Goal: Transaction & Acquisition: Book appointment/travel/reservation

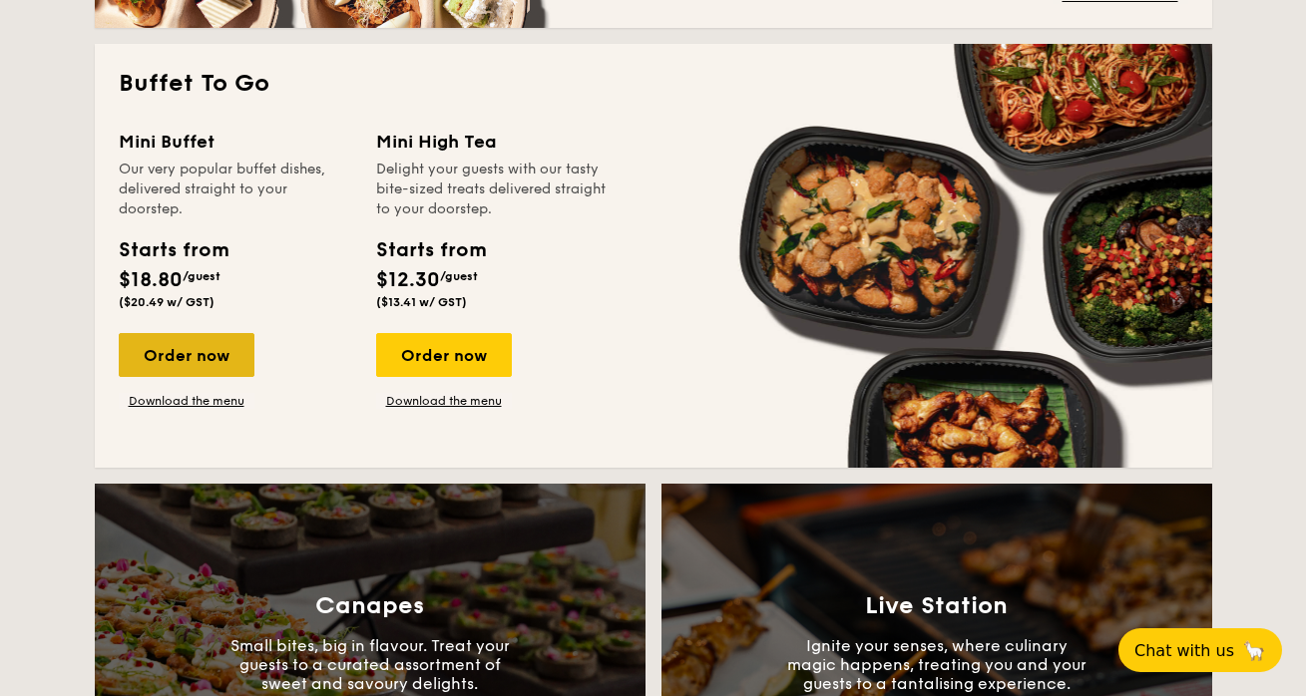
scroll to position [1735, 0]
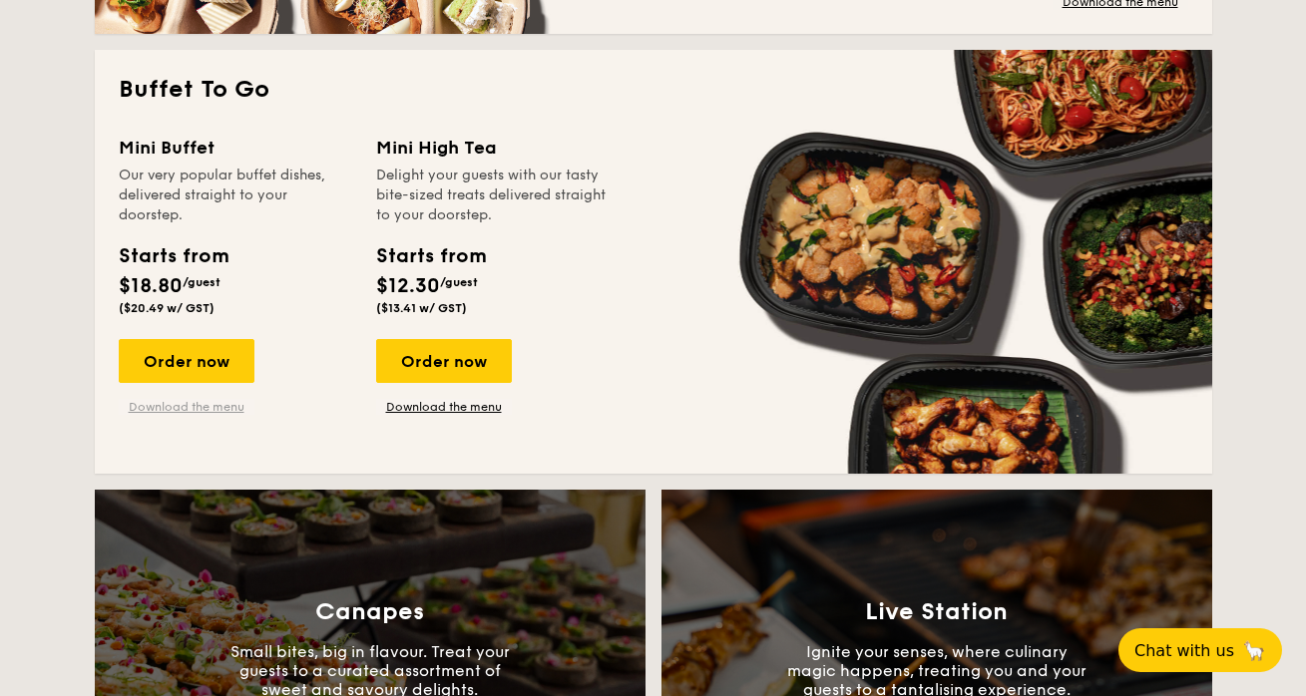
click at [169, 404] on link "Download the menu" at bounding box center [187, 407] width 136 height 16
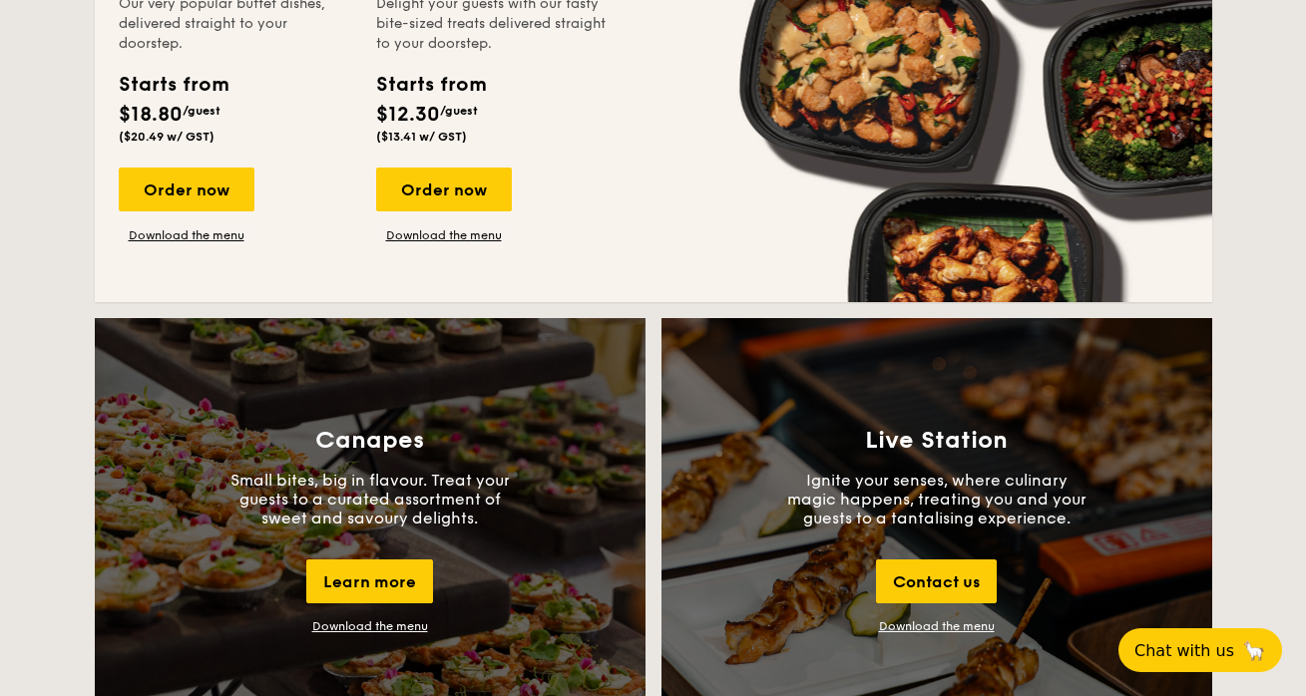
scroll to position [1902, 0]
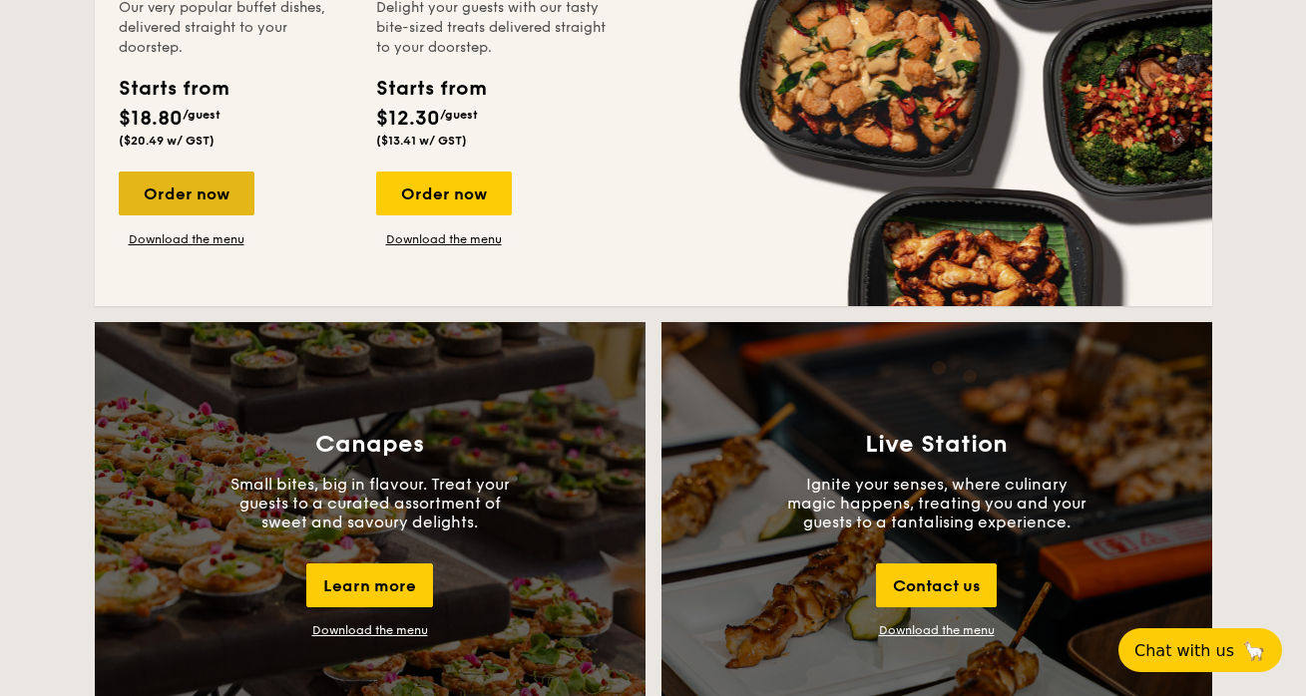
click at [188, 199] on div "Order now" at bounding box center [187, 194] width 136 height 44
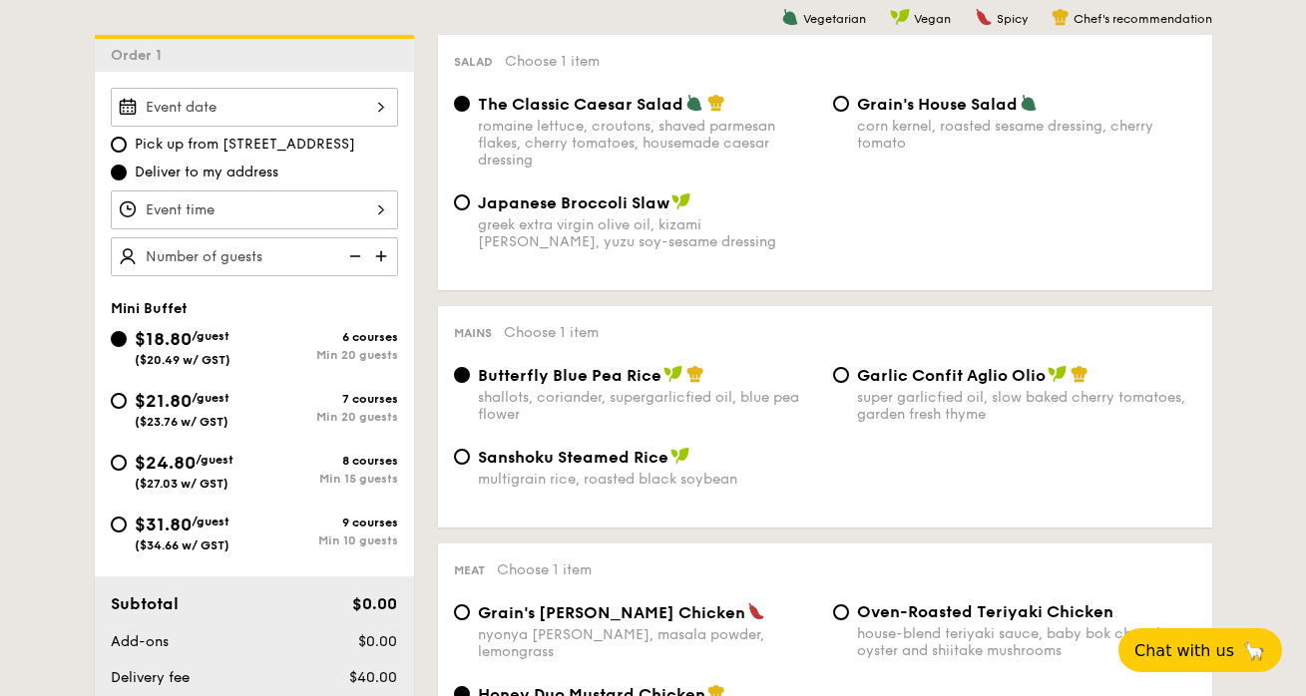
scroll to position [526, 0]
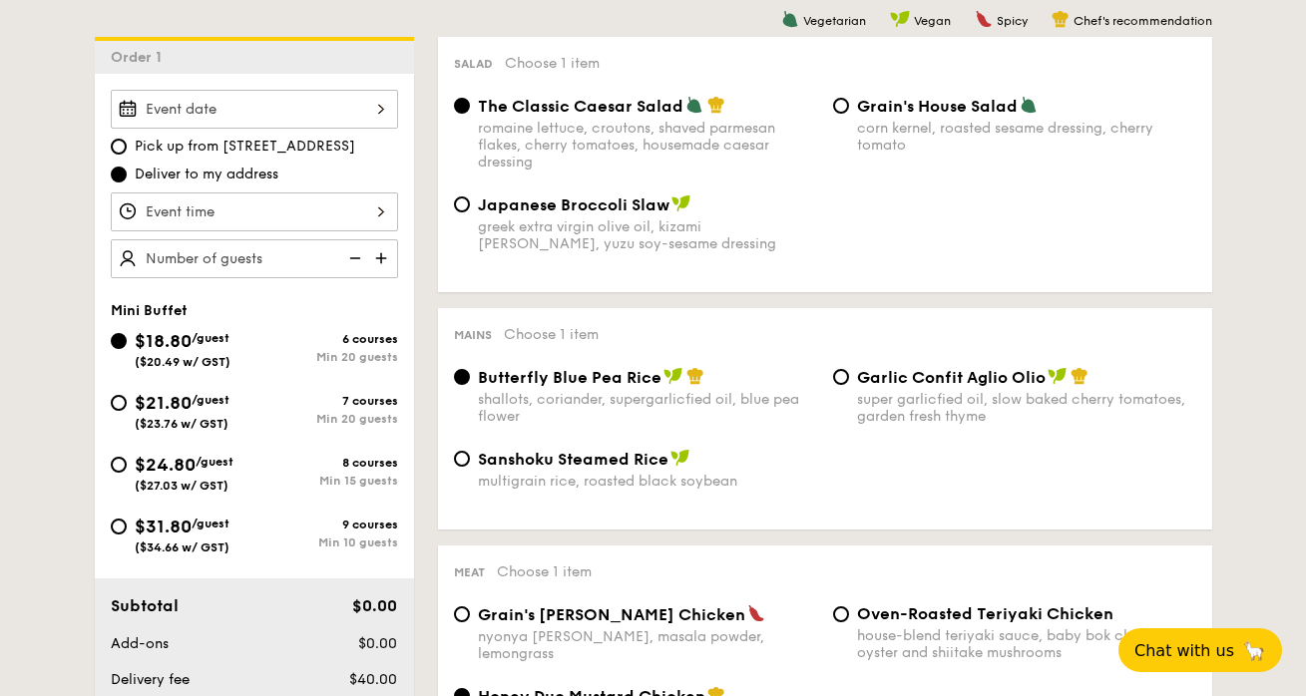
click at [337, 103] on div at bounding box center [254, 109] width 287 height 39
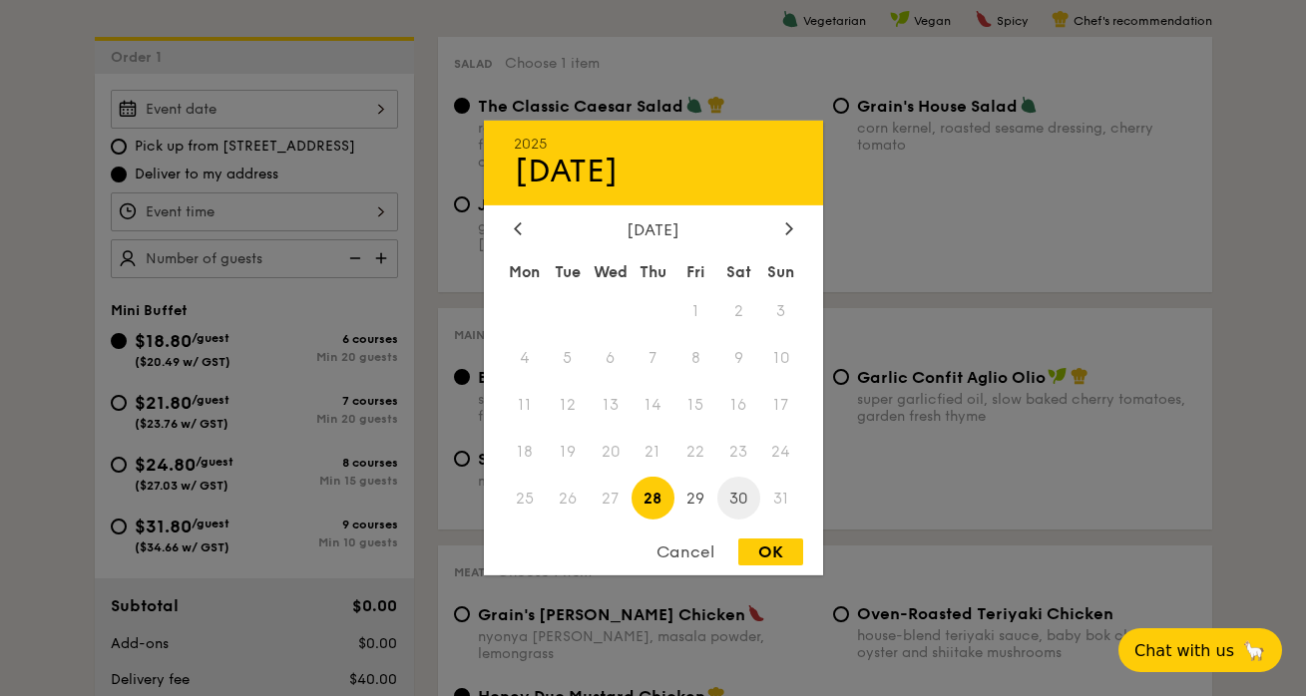
click at [739, 507] on span "30" at bounding box center [738, 498] width 43 height 43
click at [778, 564] on div "OK" at bounding box center [770, 552] width 65 height 27
type input "[DATE]"
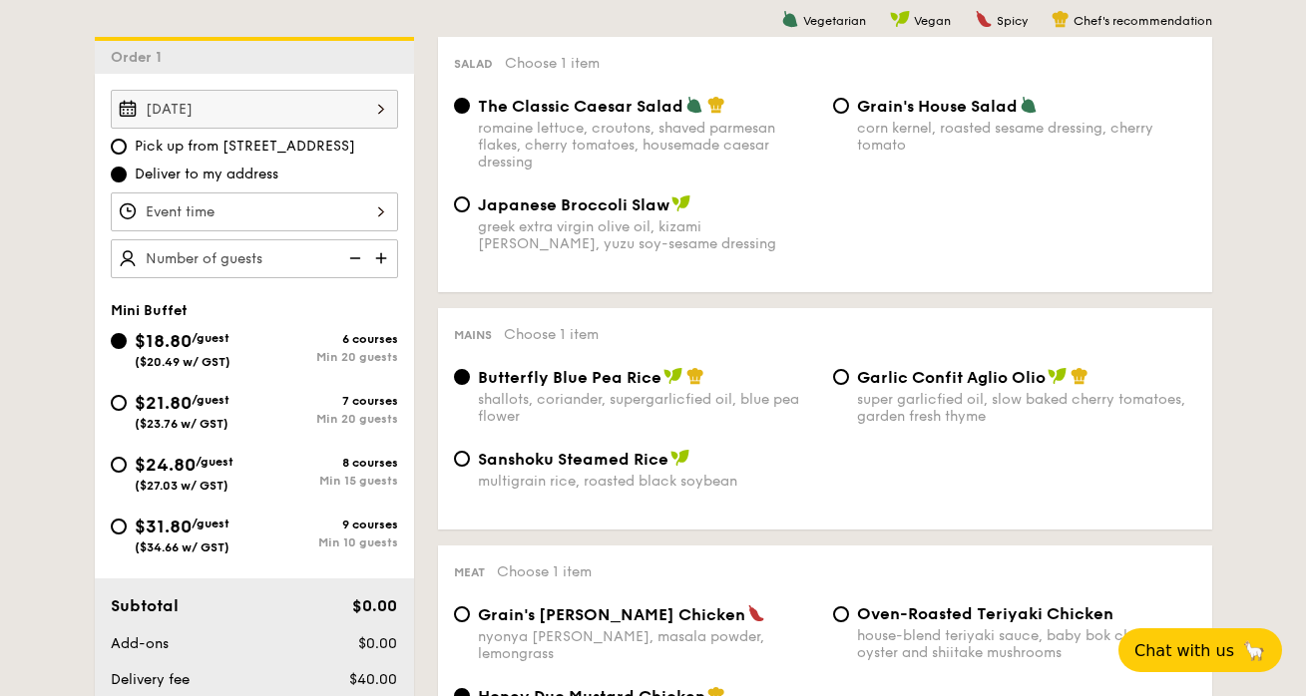
click at [213, 140] on span "Pick up from [STREET_ADDRESS]" at bounding box center [245, 147] width 220 height 20
click at [127, 140] on input "Pick up from [STREET_ADDRESS]" at bounding box center [119, 147] width 16 height 16
radio input "true"
click at [270, 215] on div at bounding box center [254, 212] width 287 height 39
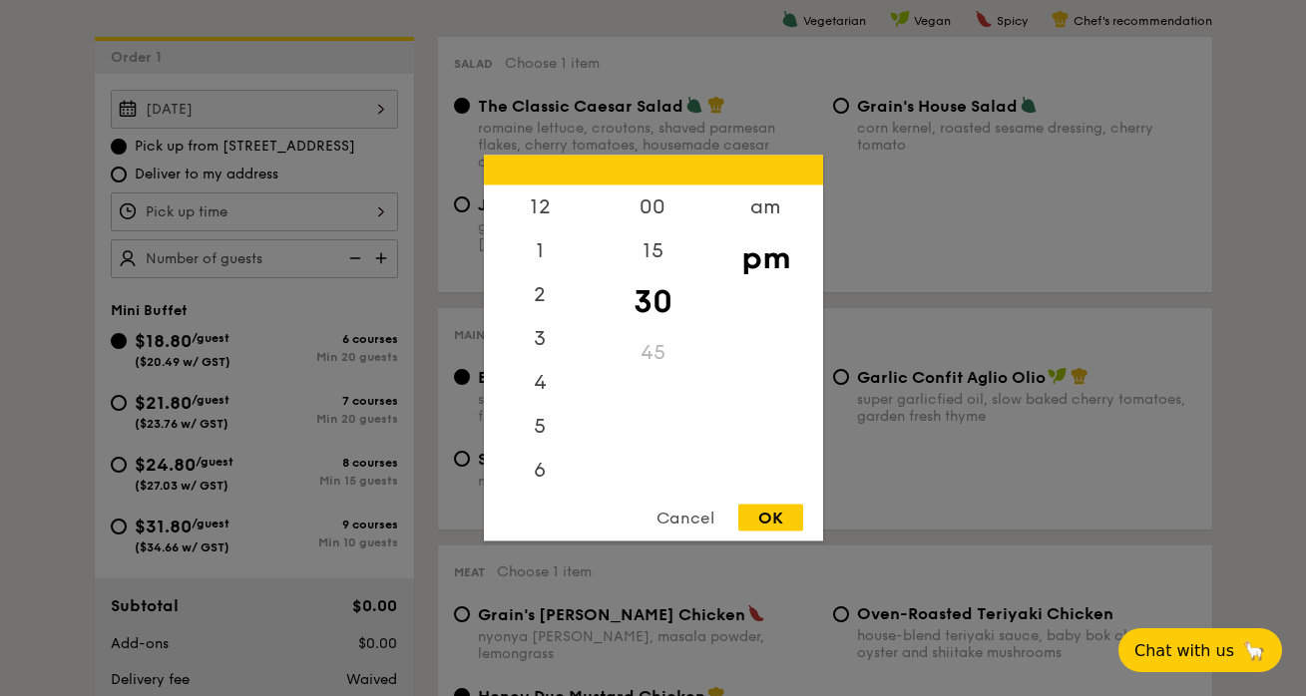
scroll to position [88, 0]
click at [532, 352] on div "5" at bounding box center [540, 346] width 113 height 58
click at [787, 528] on div "OK" at bounding box center [770, 518] width 65 height 27
type input "5:30PM"
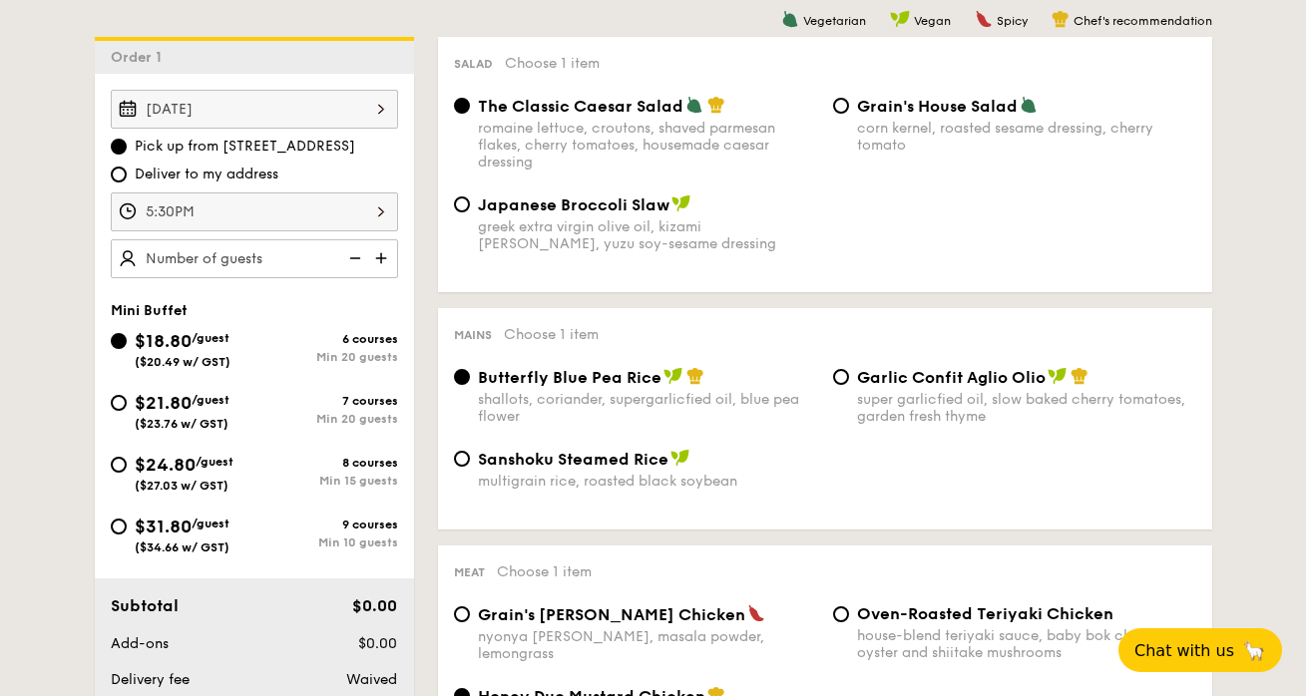
click at [382, 265] on img at bounding box center [383, 258] width 30 height 38
type input "20 guests"
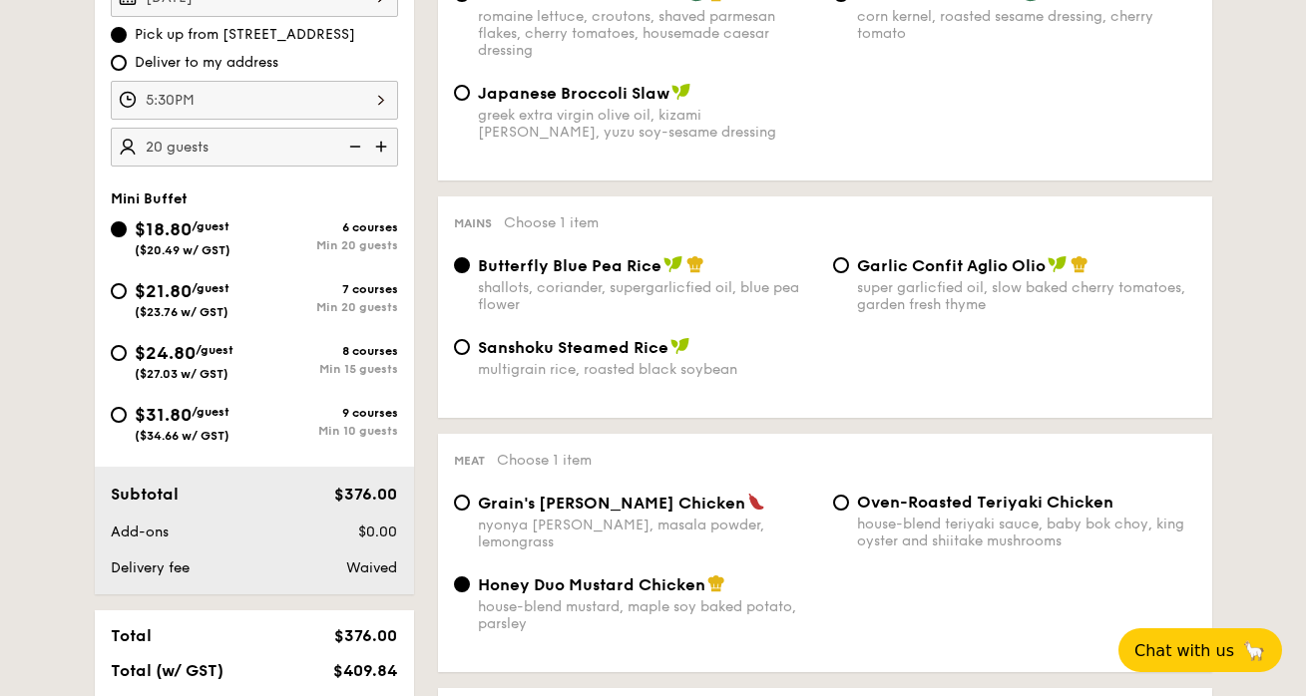
scroll to position [633, 0]
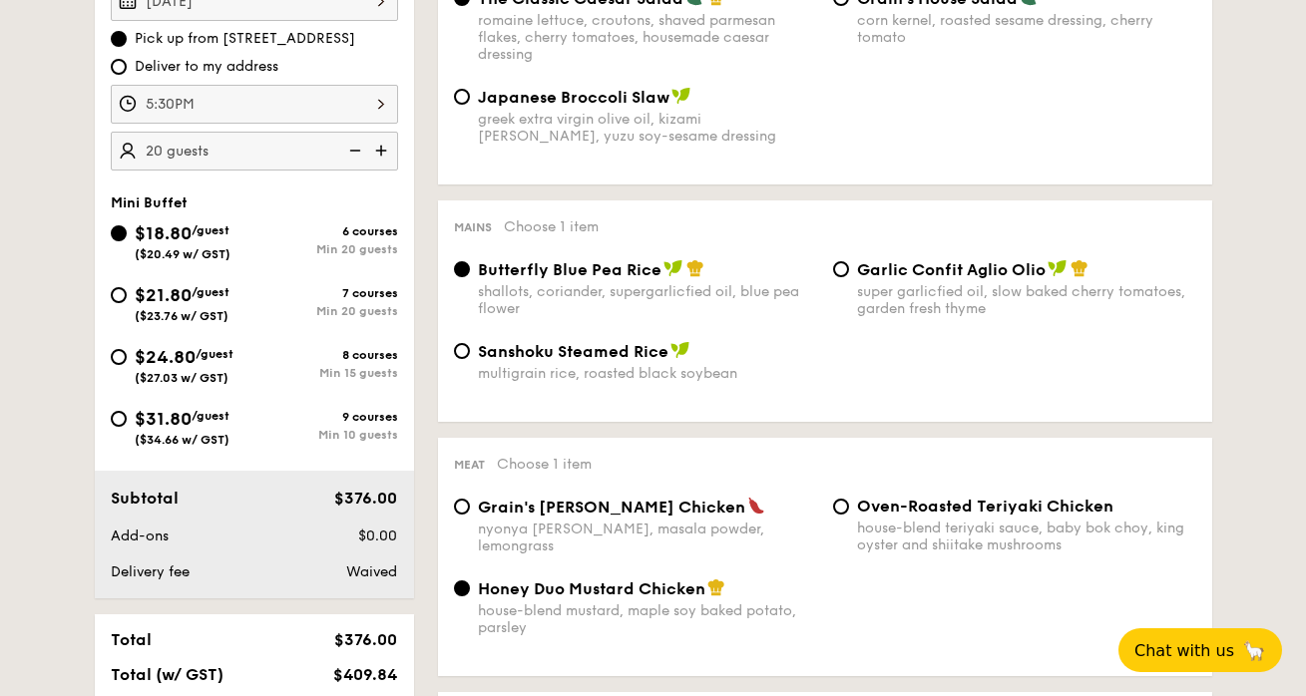
click at [153, 406] on div "$31.80 /guest ($34.66 w/ GST)" at bounding box center [182, 426] width 95 height 42
click at [127, 411] on input "$31.80 /guest ($34.66 w/ GST) 9 courses Min 10 guests" at bounding box center [119, 419] width 16 height 16
radio input "true"
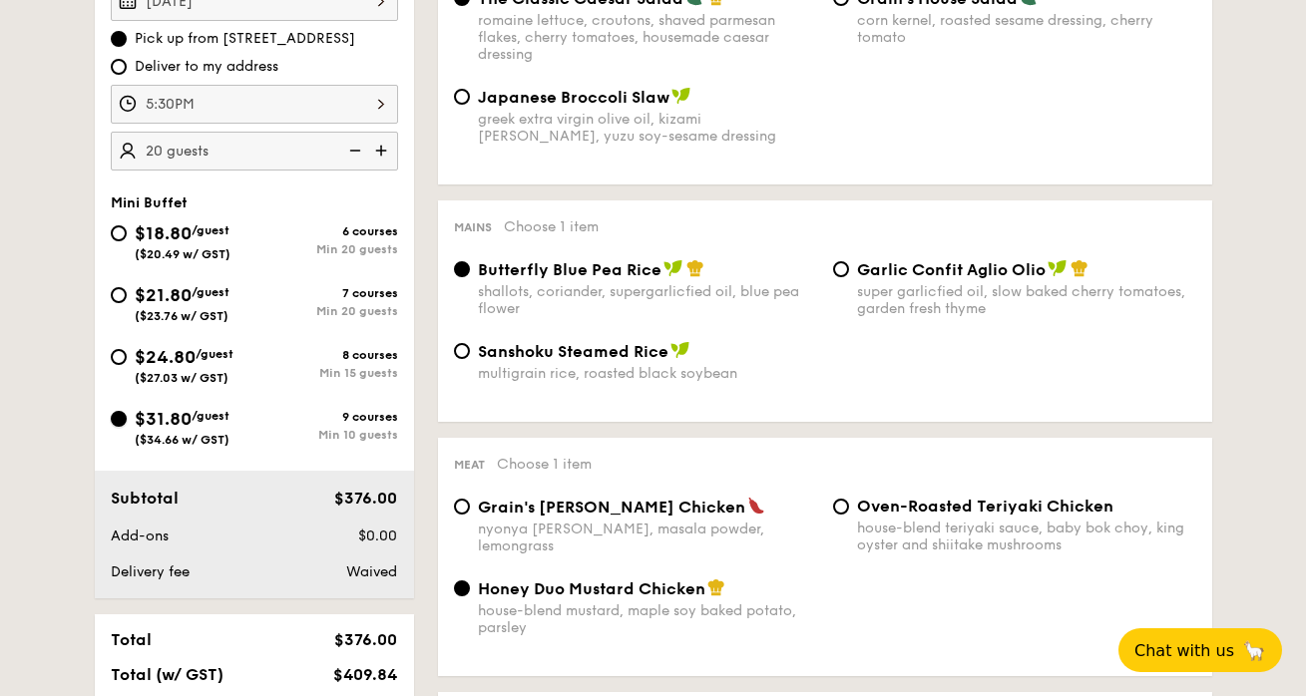
radio input "false"
radio input "true"
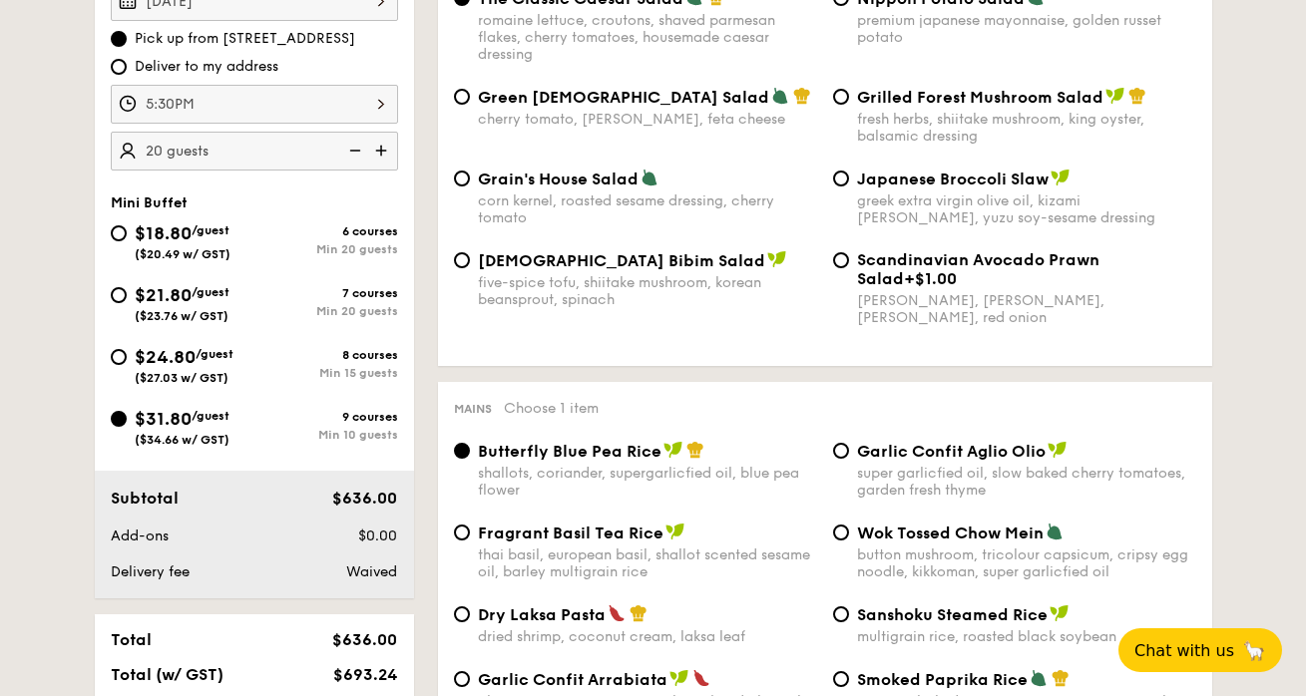
click at [357, 150] on img at bounding box center [353, 151] width 30 height 38
type input "10 guests"
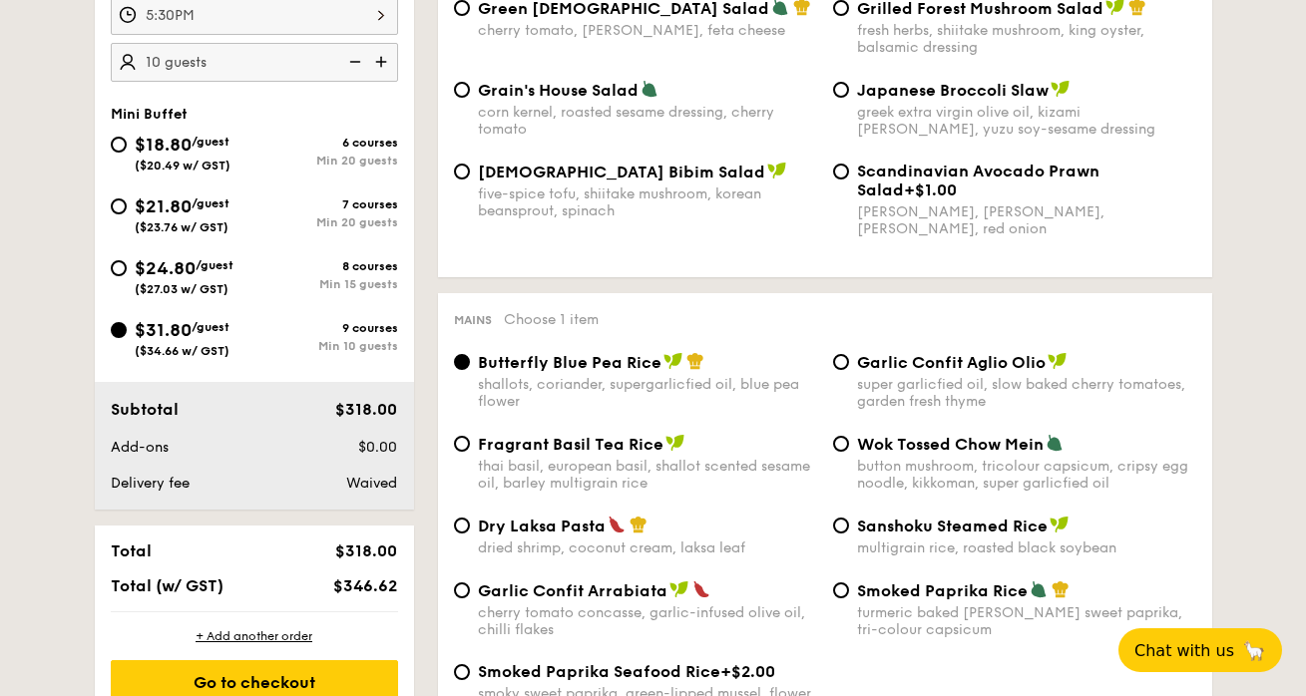
scroll to position [723, 0]
click at [184, 150] on span "$18.80" at bounding box center [163, 144] width 57 height 22
click at [127, 150] on input "$18.80 /guest ($20.49 w/ GST) 6 courses Min 20 guests" at bounding box center [119, 144] width 16 height 16
radio input "true"
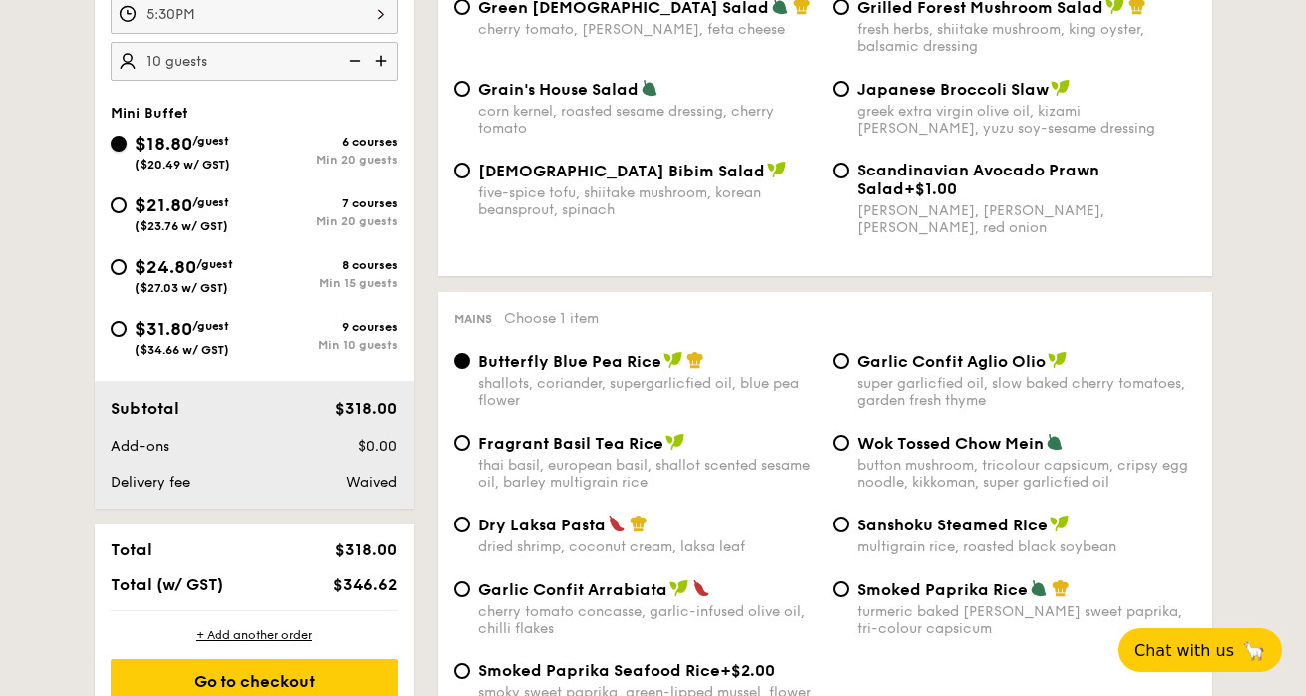
radio input "true"
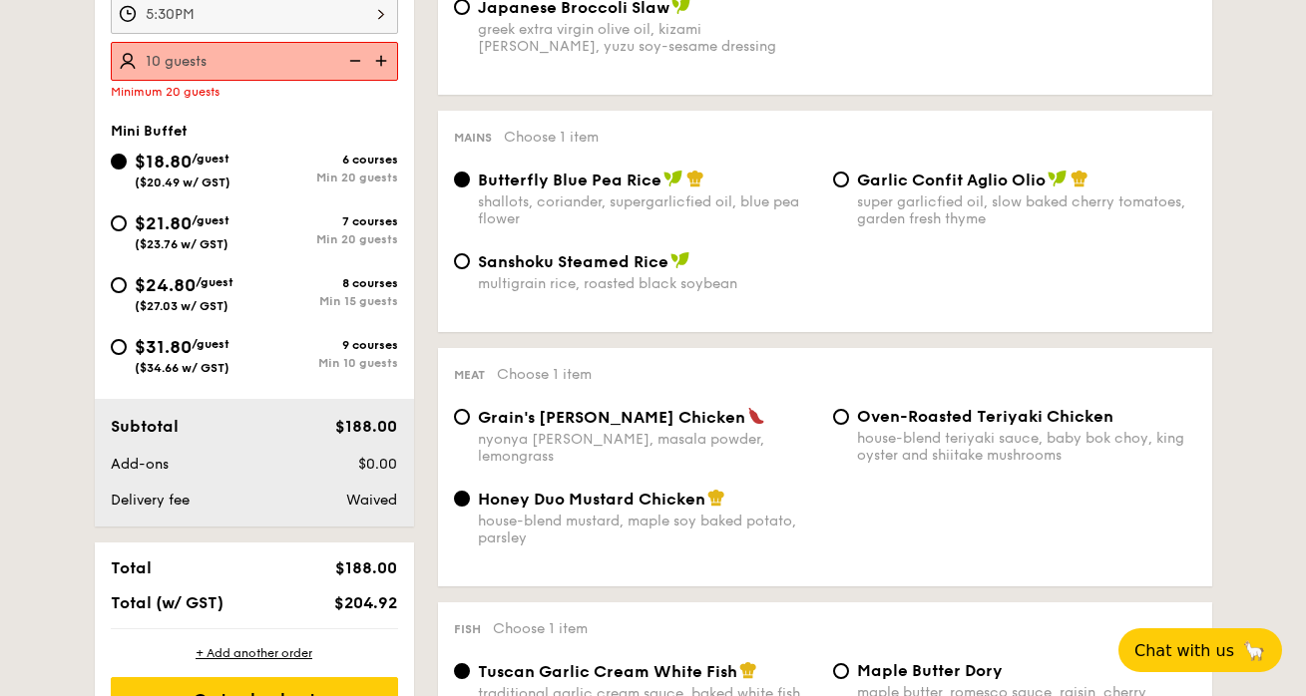
click at [380, 61] on img at bounding box center [383, 61] width 30 height 38
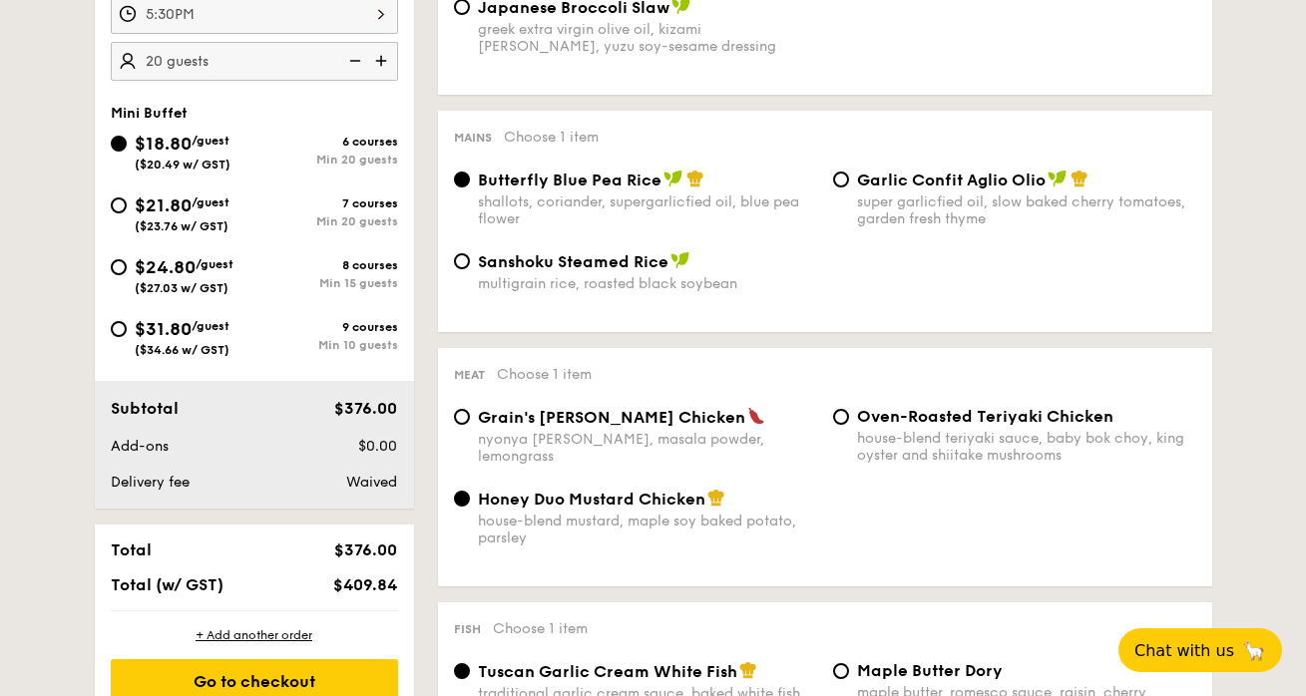
click at [380, 61] on img at bounding box center [383, 61] width 30 height 38
click at [352, 52] on img at bounding box center [353, 61] width 30 height 38
type input "20 guests"
click at [119, 203] on input "$21.80 /guest ($23.76 w/ GST) 7 courses Min 20 guests" at bounding box center [119, 206] width 16 height 16
radio input "true"
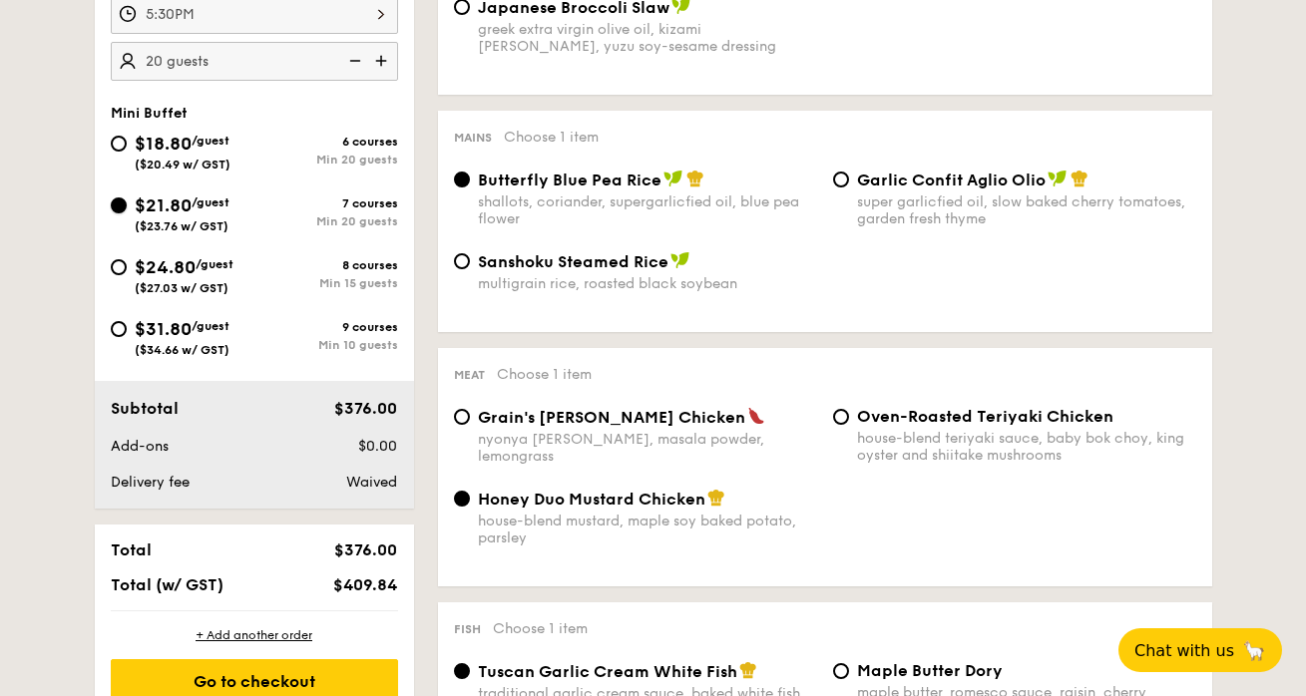
radio input "true"
radio input "false"
radio input "true"
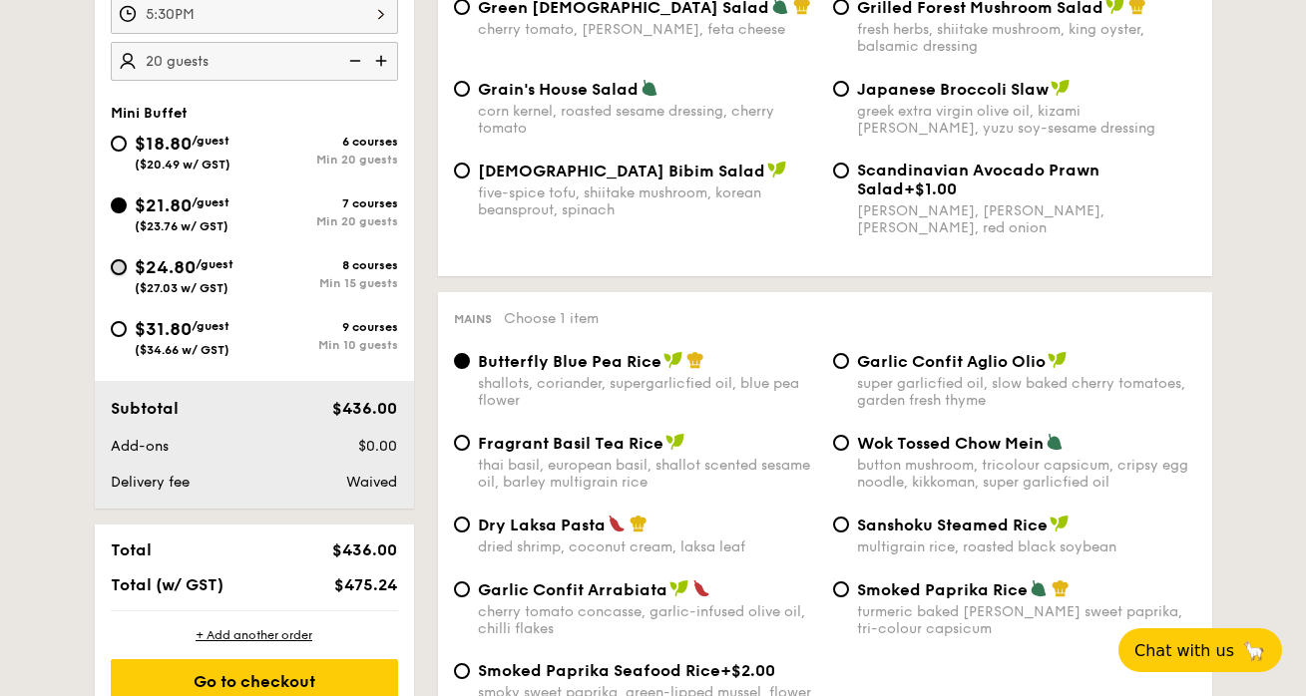
click at [120, 265] on input "$24.80 /guest ($27.03 w/ GST) 8 courses Min 15 guests" at bounding box center [119, 267] width 16 height 16
radio input "true"
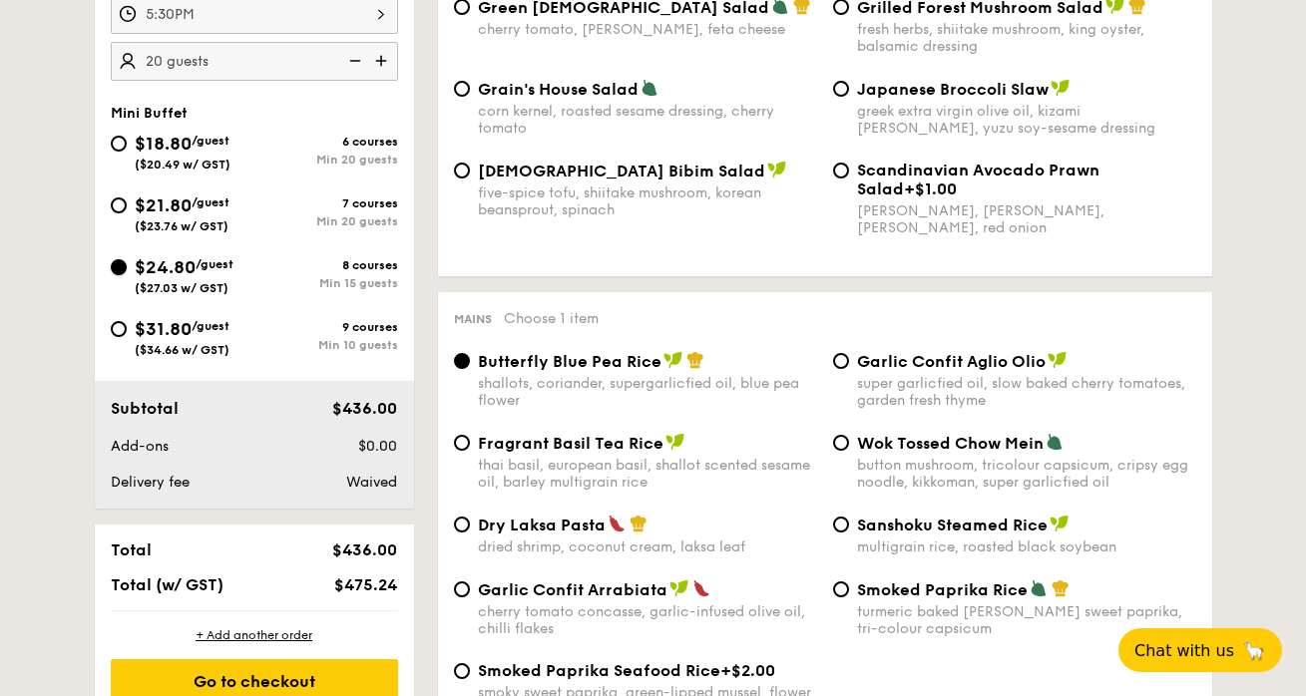
radio input "true"
click at [355, 71] on img at bounding box center [353, 61] width 30 height 38
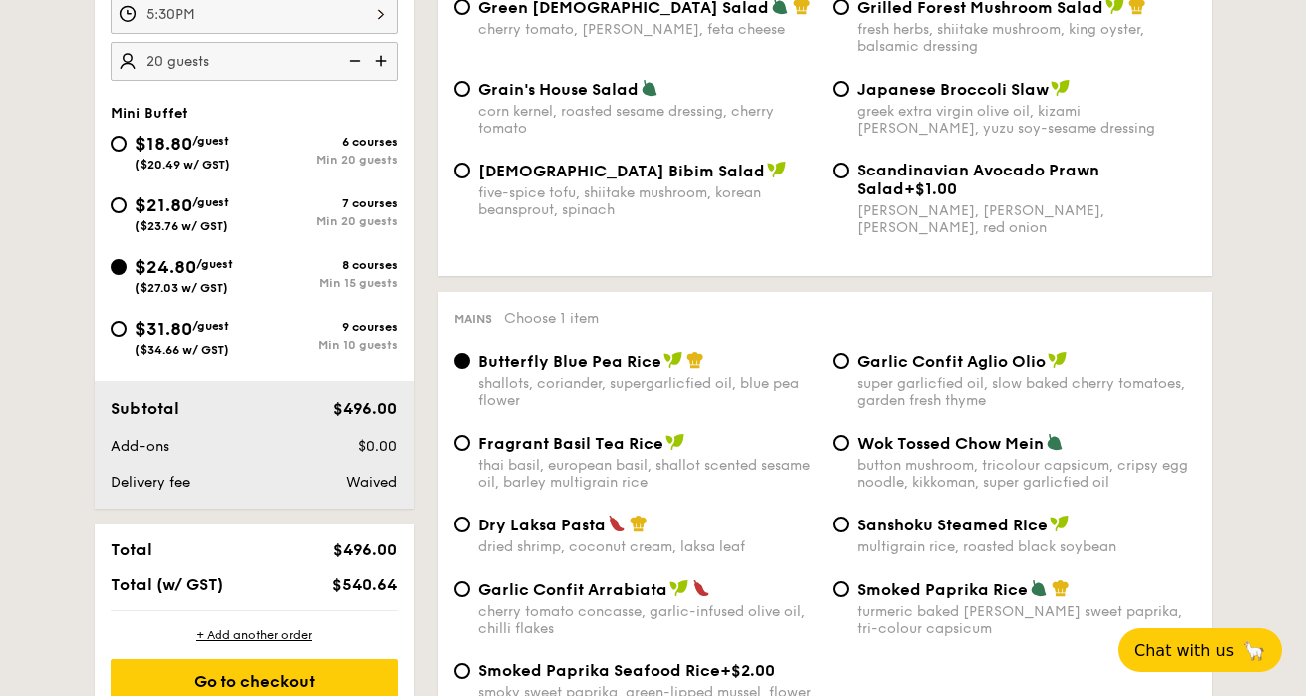
type input "15 guests"
click at [142, 343] on div "$31.80 /guest ($34.66 w/ GST)" at bounding box center [182, 336] width 95 height 42
click at [127, 337] on input "$31.80 /guest ($34.66 w/ GST) 9 courses Min 10 guests" at bounding box center [119, 329] width 16 height 16
radio input "true"
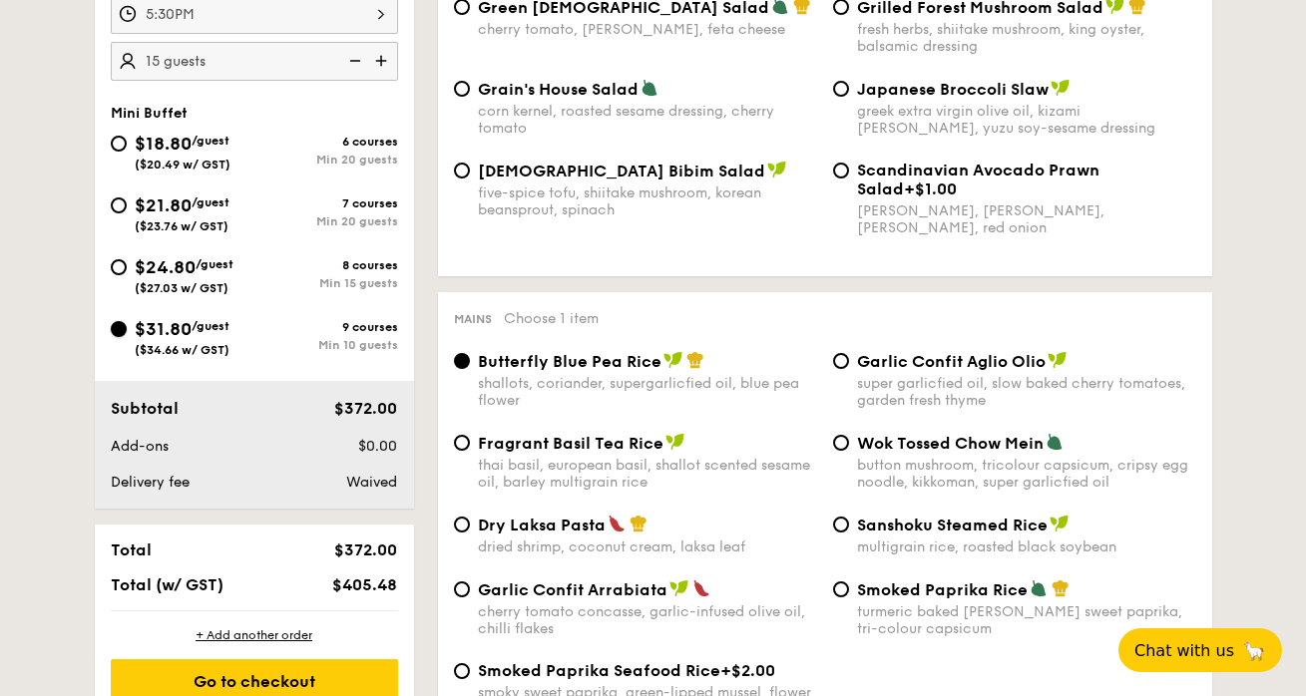
radio input "true"
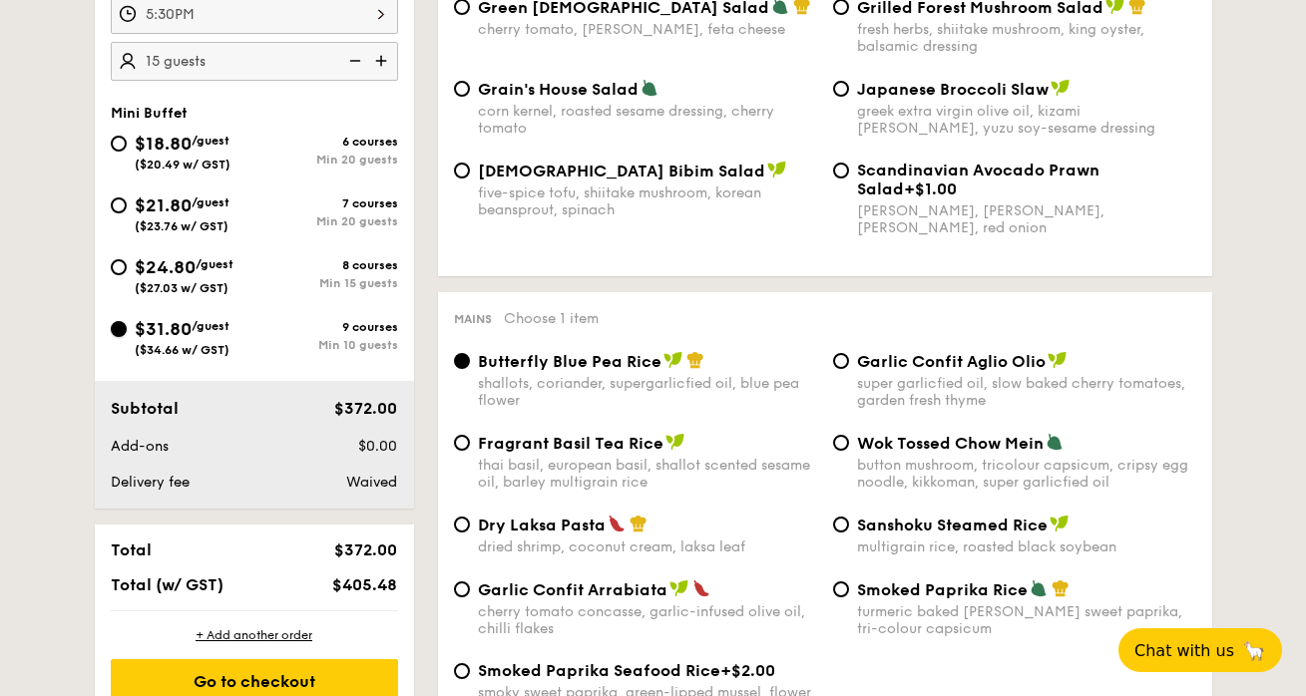
radio input "true"
click at [351, 62] on img at bounding box center [353, 61] width 30 height 38
type input "10 guests"
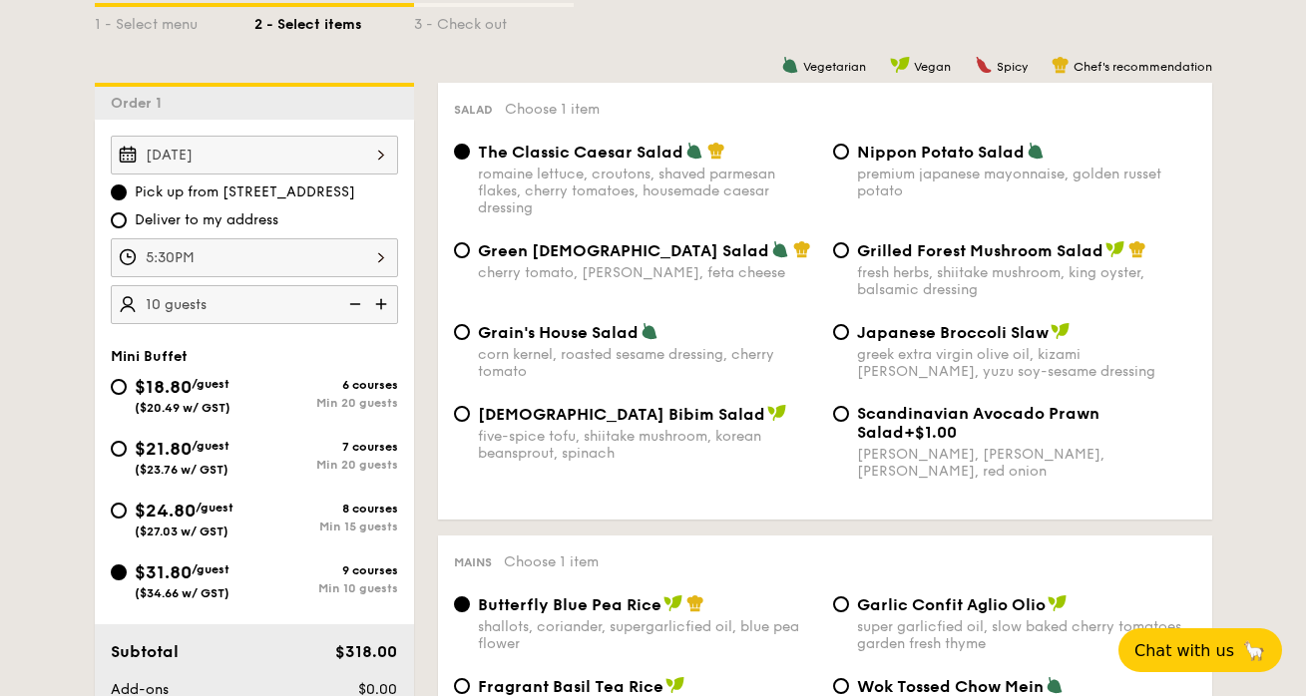
scroll to position [482, 0]
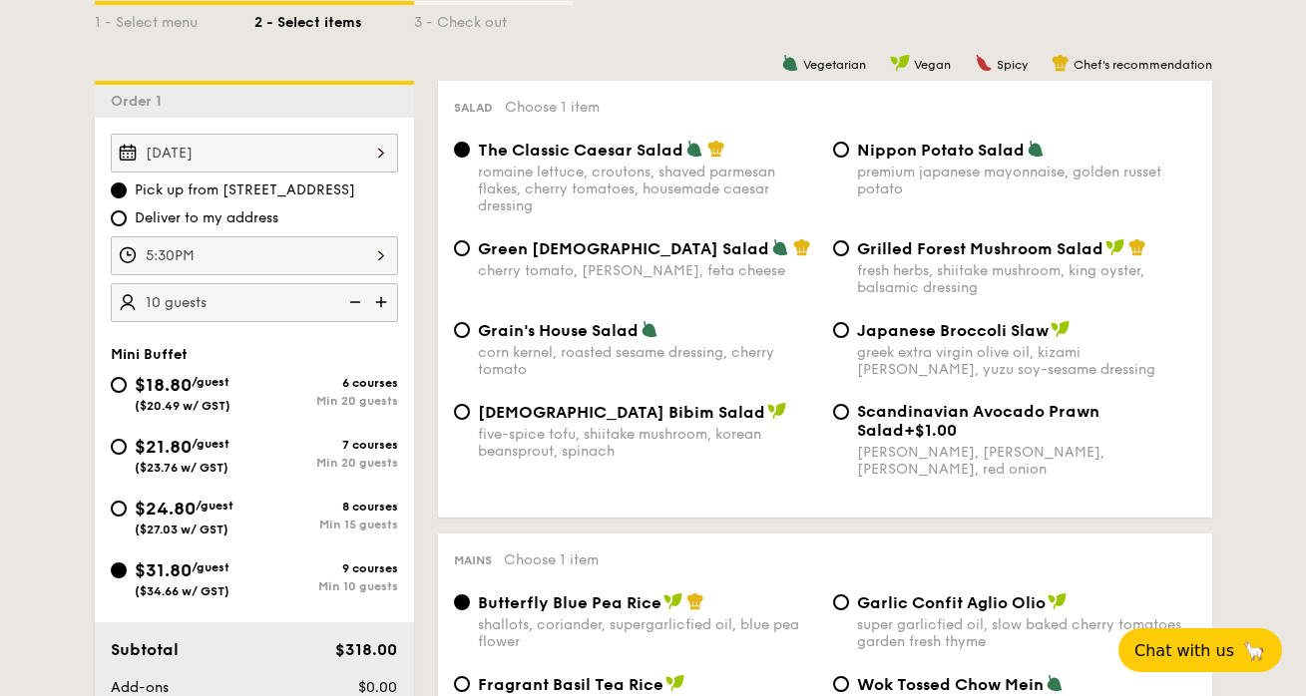
click at [998, 338] on span "Japanese Broccoli Slaw" at bounding box center [953, 330] width 192 height 19
click at [849, 338] on input "Japanese Broccoli Slaw greek extra virgin olive oil, kizami [PERSON_NAME], yuzu…" at bounding box center [841, 330] width 16 height 16
radio input "true"
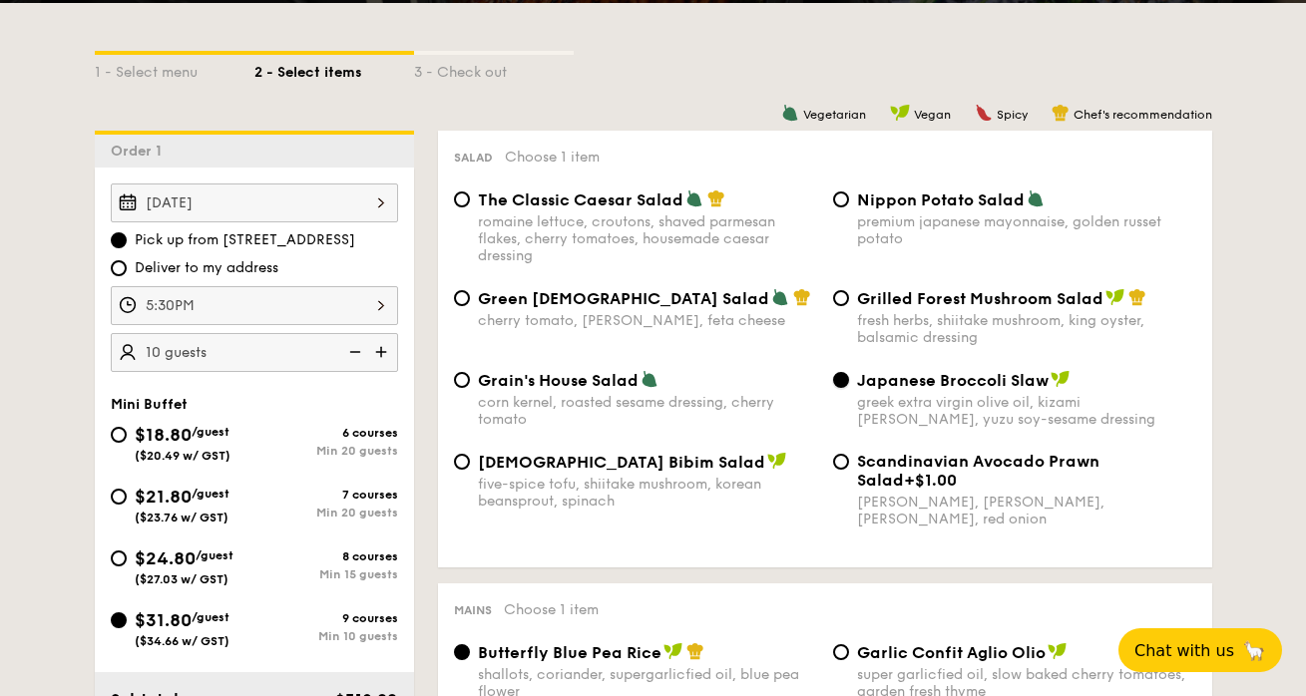
scroll to position [437, 0]
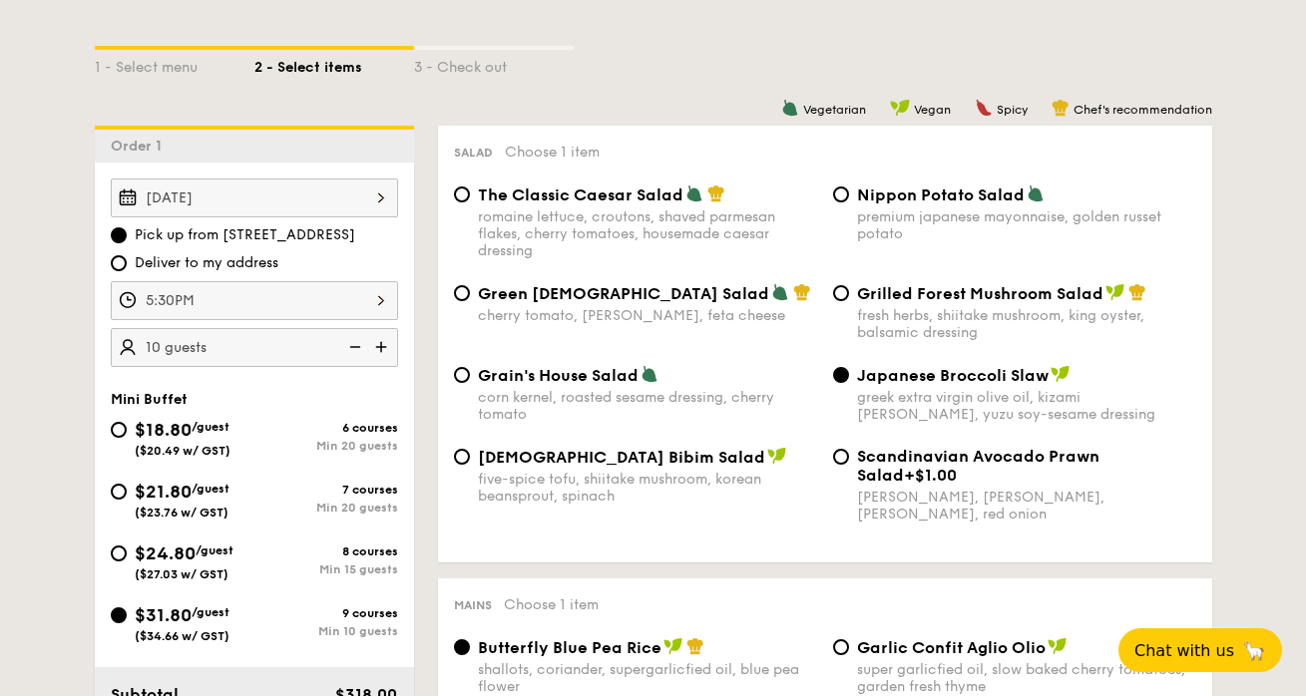
click at [608, 467] on span "[DEMOGRAPHIC_DATA] Bibim Salad" at bounding box center [621, 457] width 287 height 19
click at [470, 465] on input "Korean Bibim Salad five-spice tofu, shiitake mushroom, korean beansprout, spina…" at bounding box center [462, 457] width 16 height 16
radio input "true"
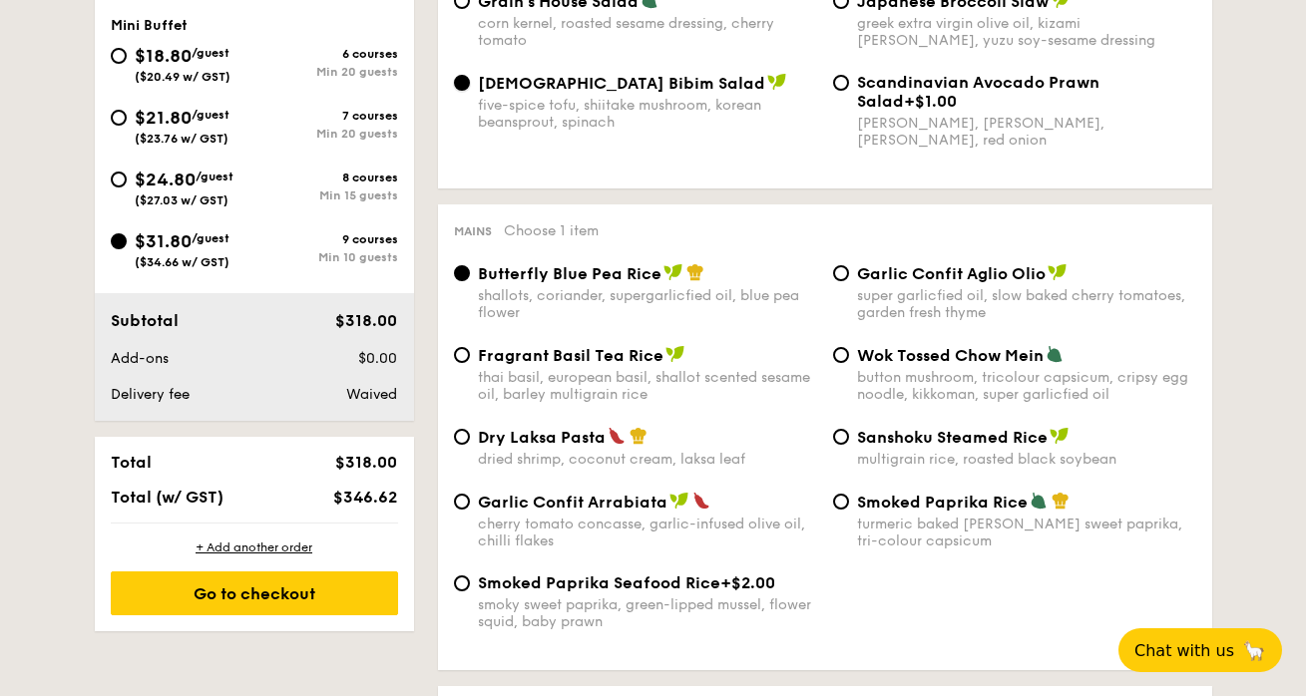
scroll to position [869, 0]
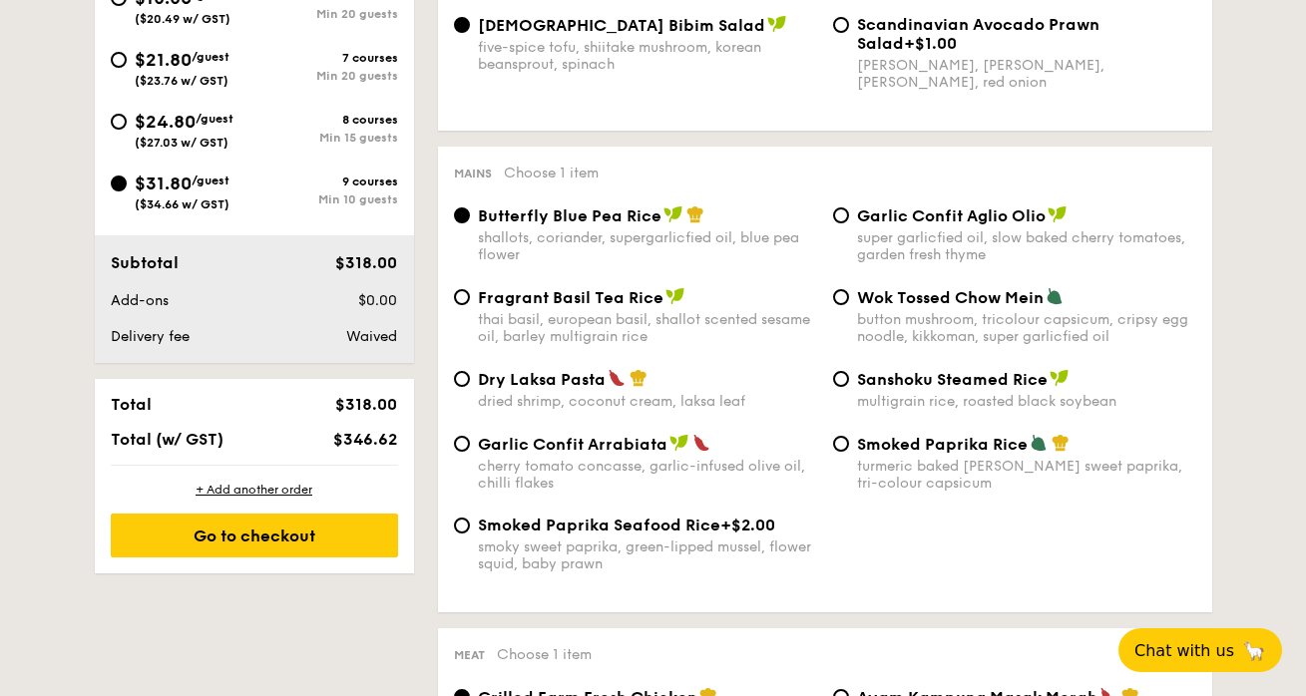
click at [1016, 235] on div "super garlicfied oil, slow baked cherry tomatoes, garden fresh thyme" at bounding box center [1026, 246] width 339 height 34
click at [849, 223] on input "Garlic Confit Aglio Olio super garlicfied oil, slow baked cherry tomatoes, gard…" at bounding box center [841, 215] width 16 height 16
radio input "true"
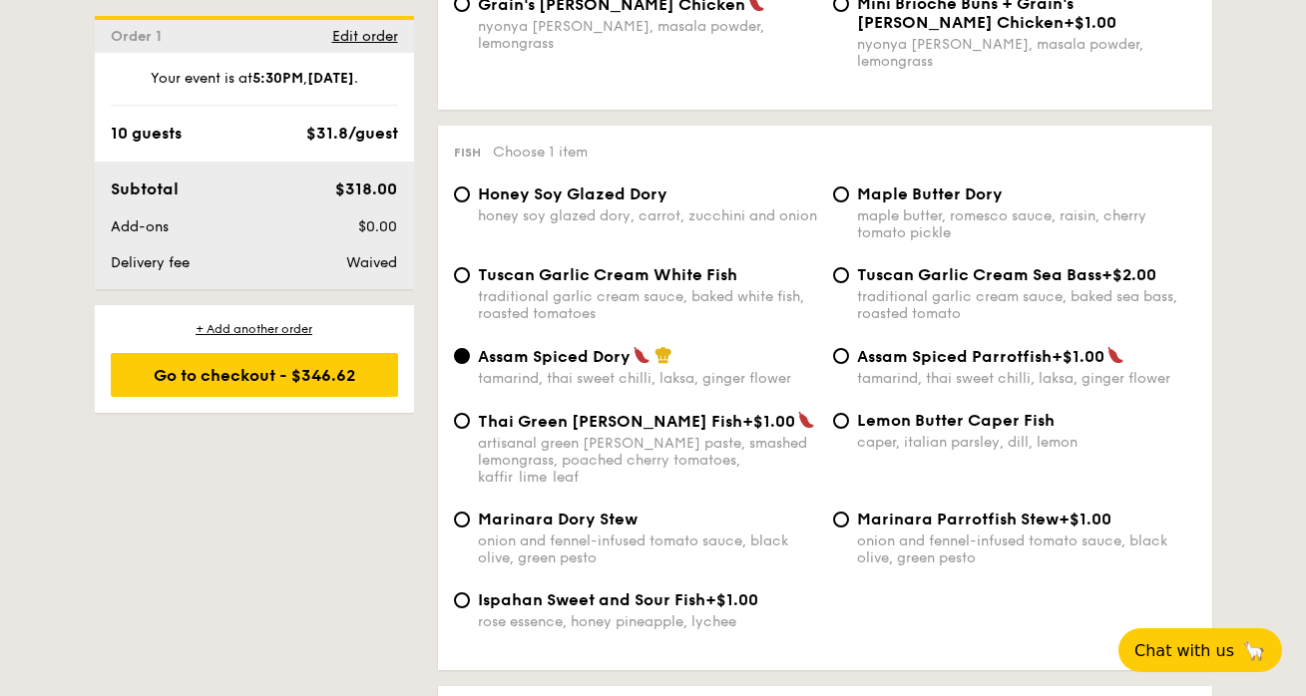
scroll to position [1907, 0]
click at [612, 266] on span "Tuscan Garlic Cream White Fish" at bounding box center [607, 273] width 259 height 19
click at [470, 266] on input "Tuscan Garlic Cream White Fish traditional garlic cream sauce, baked white fish…" at bounding box center [462, 274] width 16 height 16
radio input "true"
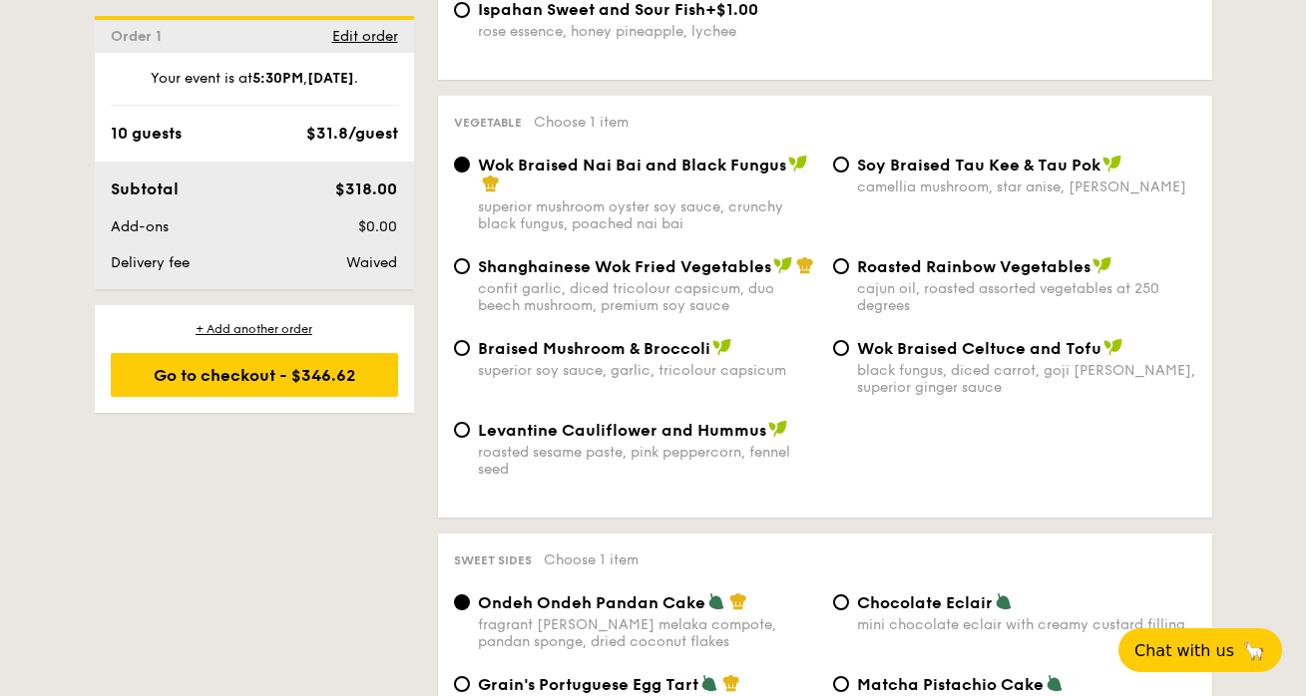
scroll to position [2505, 0]
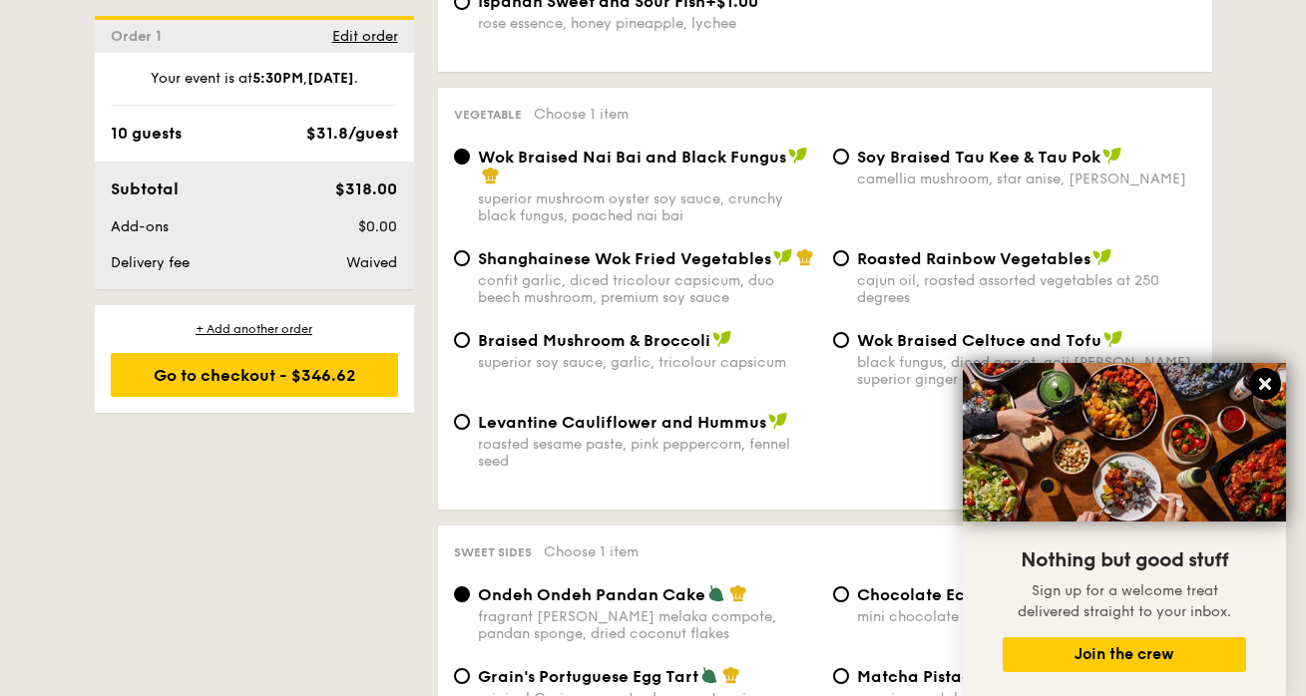
click at [1265, 381] on icon at bounding box center [1265, 384] width 18 height 18
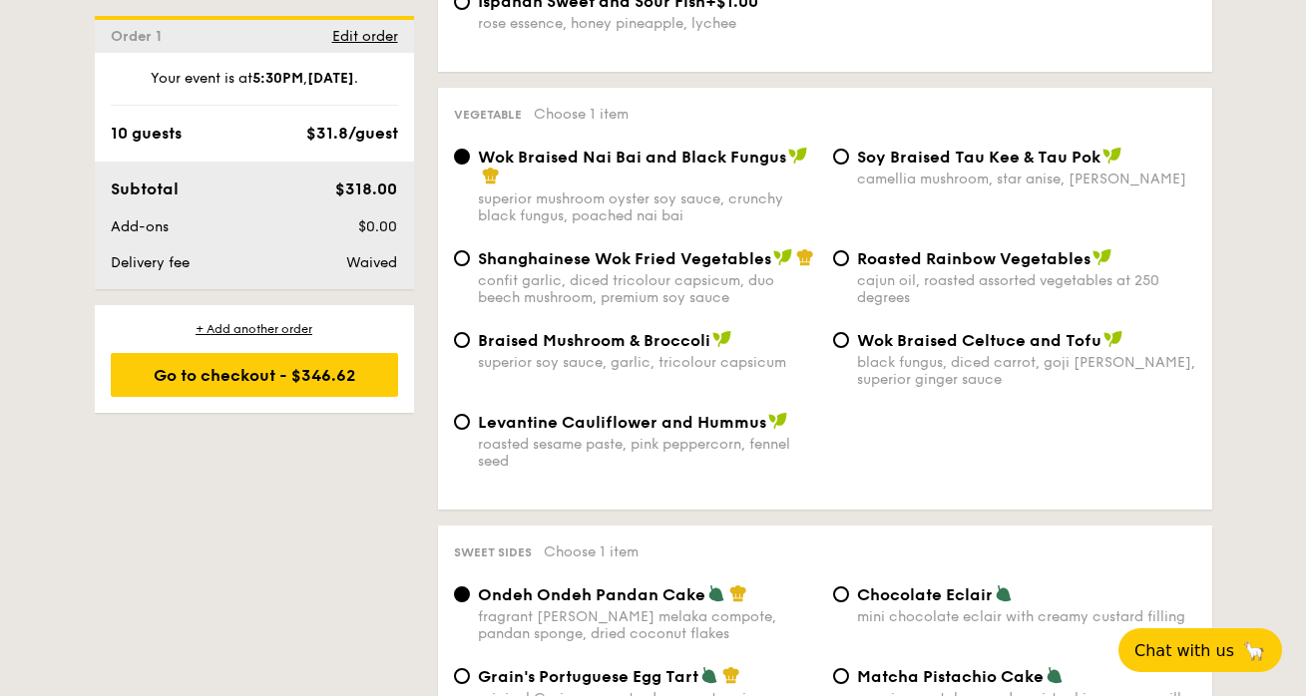
click at [669, 331] on span "Braised Mushroom & Broccoli" at bounding box center [594, 340] width 232 height 19
click at [470, 332] on input "Braised Mushroom & Broccoli superior soy sauce, garlic, tricolour capsicum" at bounding box center [462, 340] width 16 height 16
radio input "true"
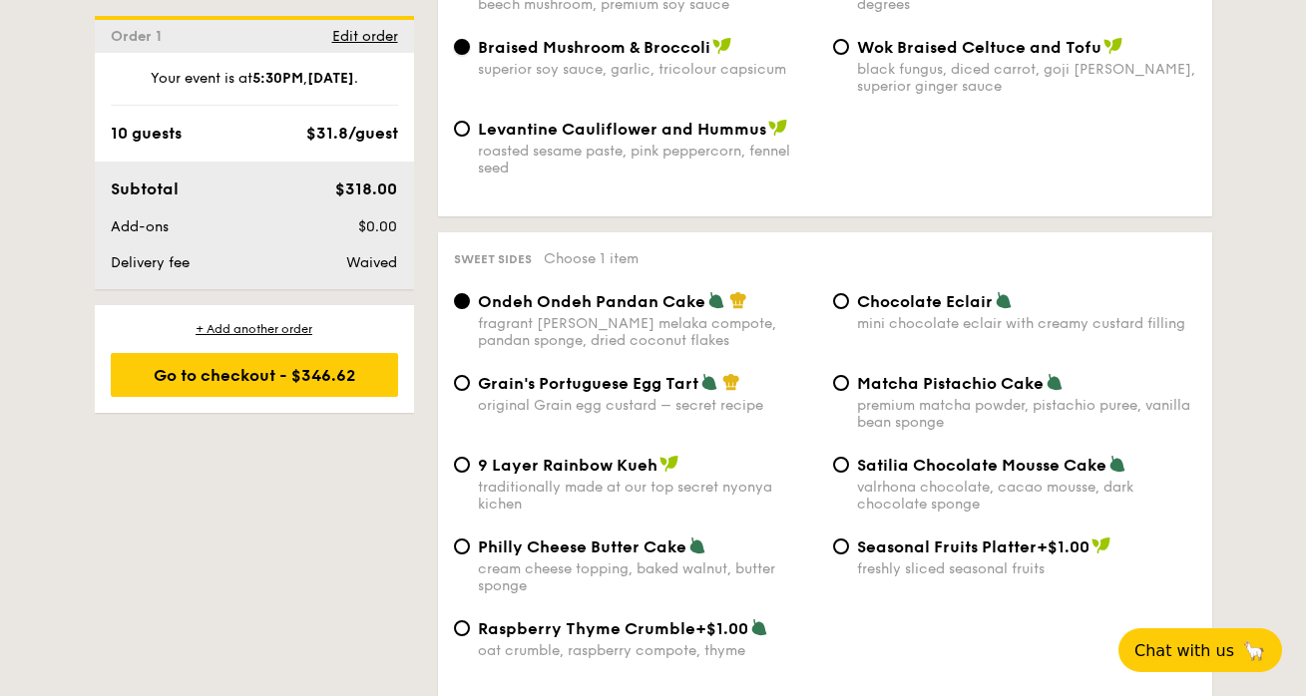
scroll to position [2833, 0]
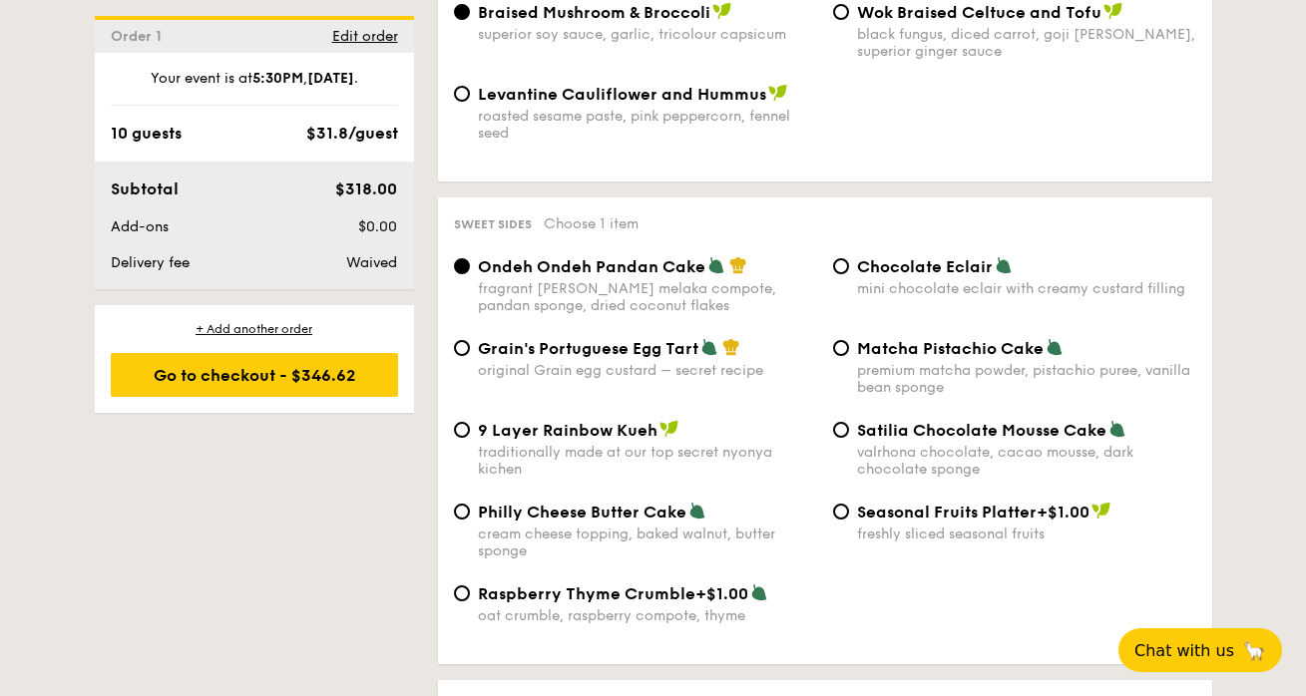
click at [887, 321] on div "Ondeh Ondeh Pandan Cake fragrant [PERSON_NAME] melaka compote, pandan sponge, d…" at bounding box center [825, 297] width 758 height 82
click at [899, 345] on div "Matcha Pistachio Cake premium matcha powder, pistachio puree, vanilla bean spon…" at bounding box center [1026, 367] width 339 height 58
click at [849, 345] on input "Matcha Pistachio Cake premium matcha powder, pistachio puree, vanilla bean spon…" at bounding box center [841, 348] width 16 height 16
radio input "true"
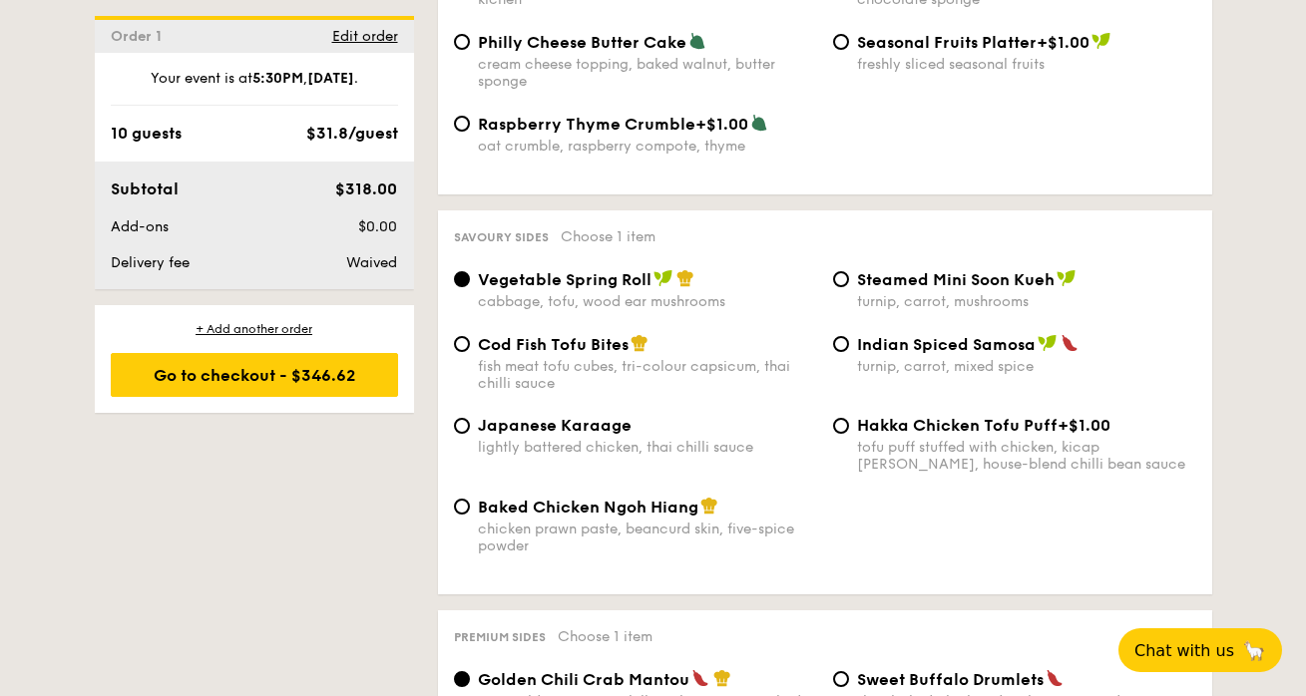
scroll to position [3304, 0]
click at [556, 334] on span "Cod Fish Tofu Bites" at bounding box center [553, 343] width 151 height 19
click at [470, 335] on input "Cod Fish Tofu Bites fish meat tofu cubes, tri-colour capsicum, thai chilli sauce" at bounding box center [462, 343] width 16 height 16
radio input "true"
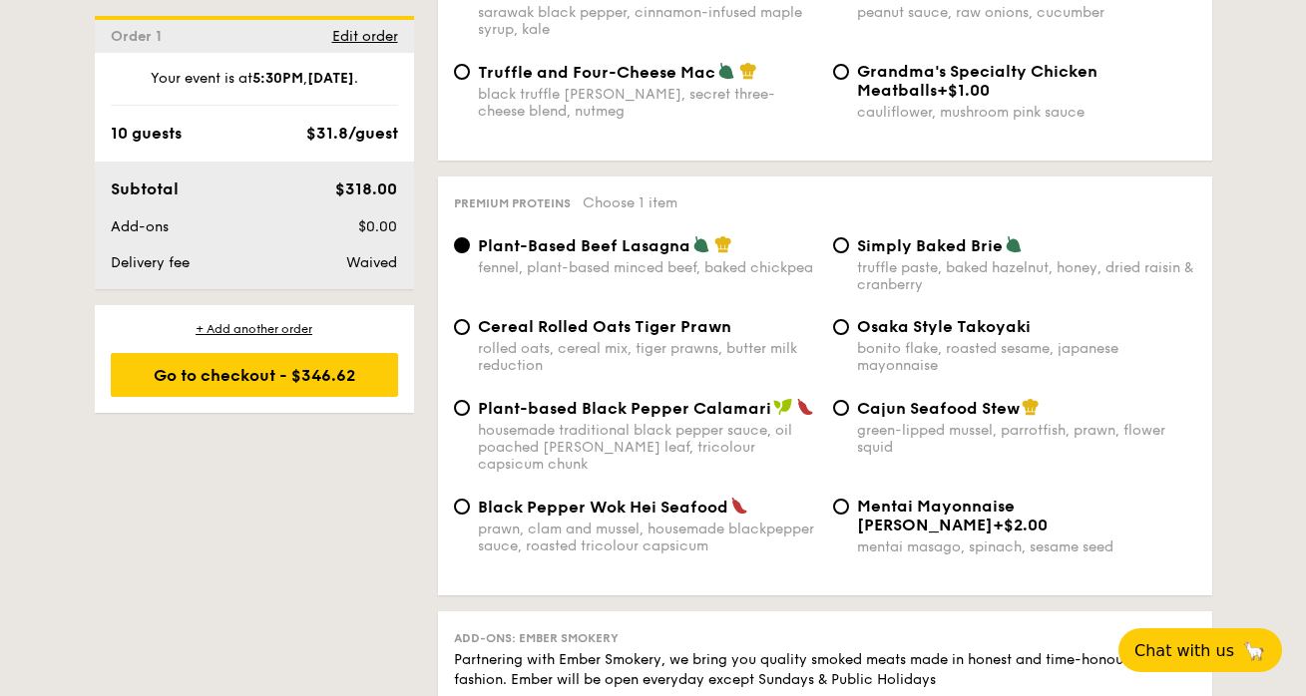
scroll to position [4076, 0]
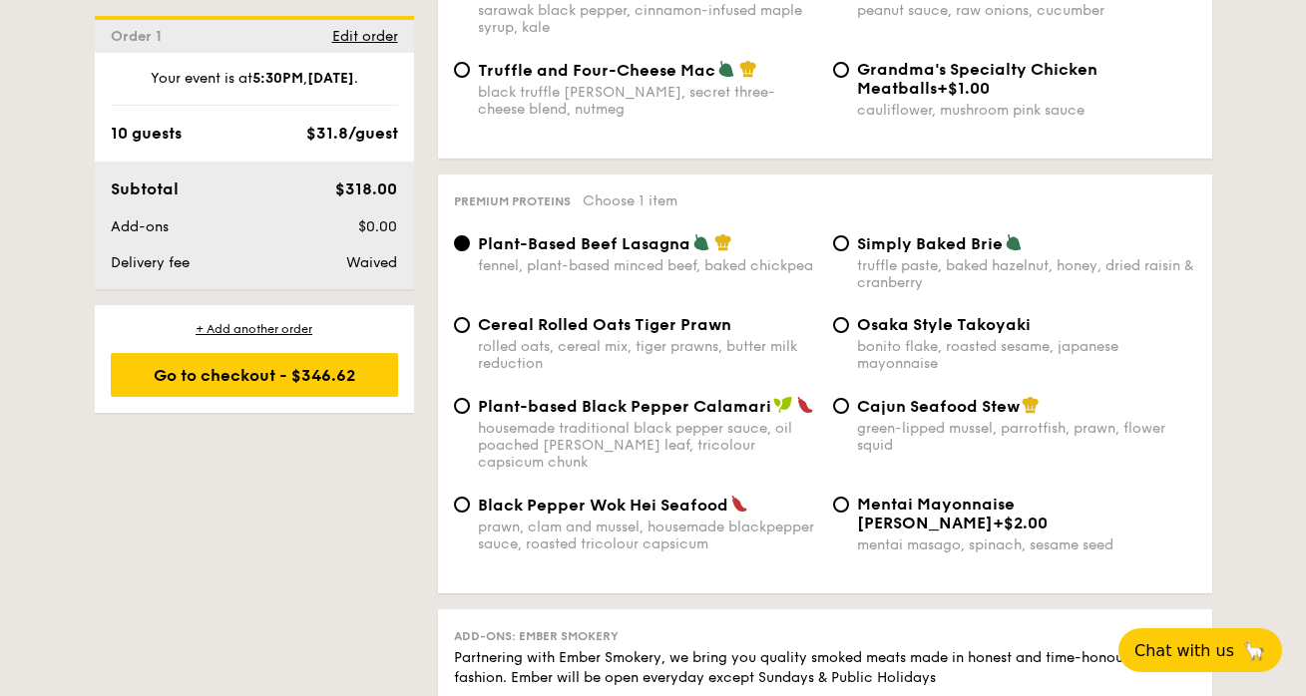
click at [910, 236] on span "Simply Baked Brie" at bounding box center [930, 243] width 146 height 19
click at [849, 236] on input "Simply Baked Brie truffle paste, baked hazelnut, honey, dried raisin & cranberry" at bounding box center [841, 243] width 16 height 16
radio input "true"
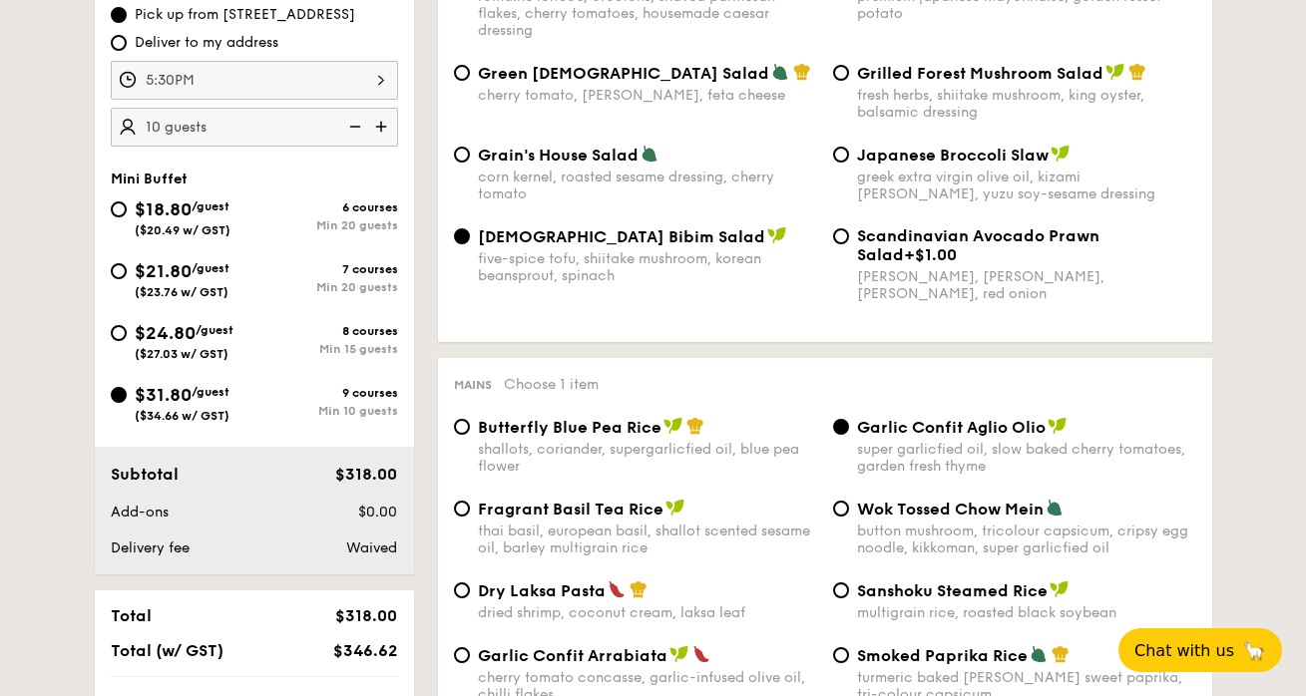
scroll to position [653, 0]
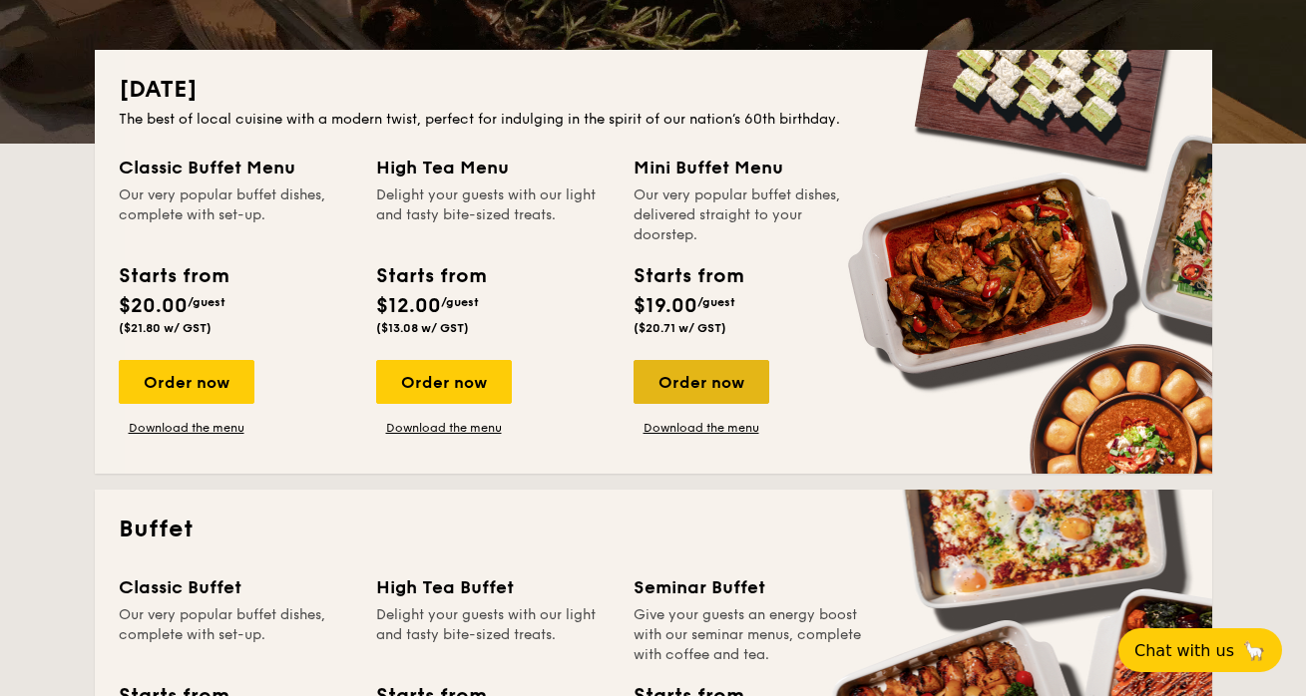
scroll to position [404, 0]
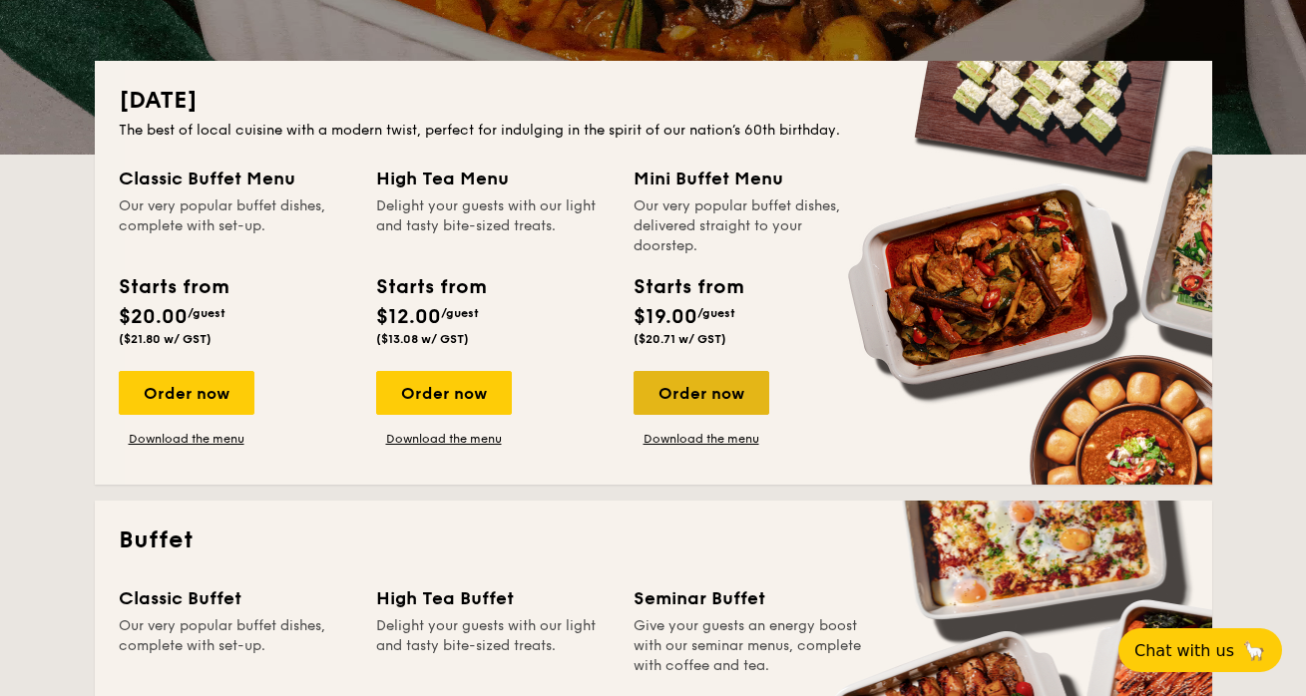
click at [662, 402] on div "Order now" at bounding box center [701, 393] width 136 height 44
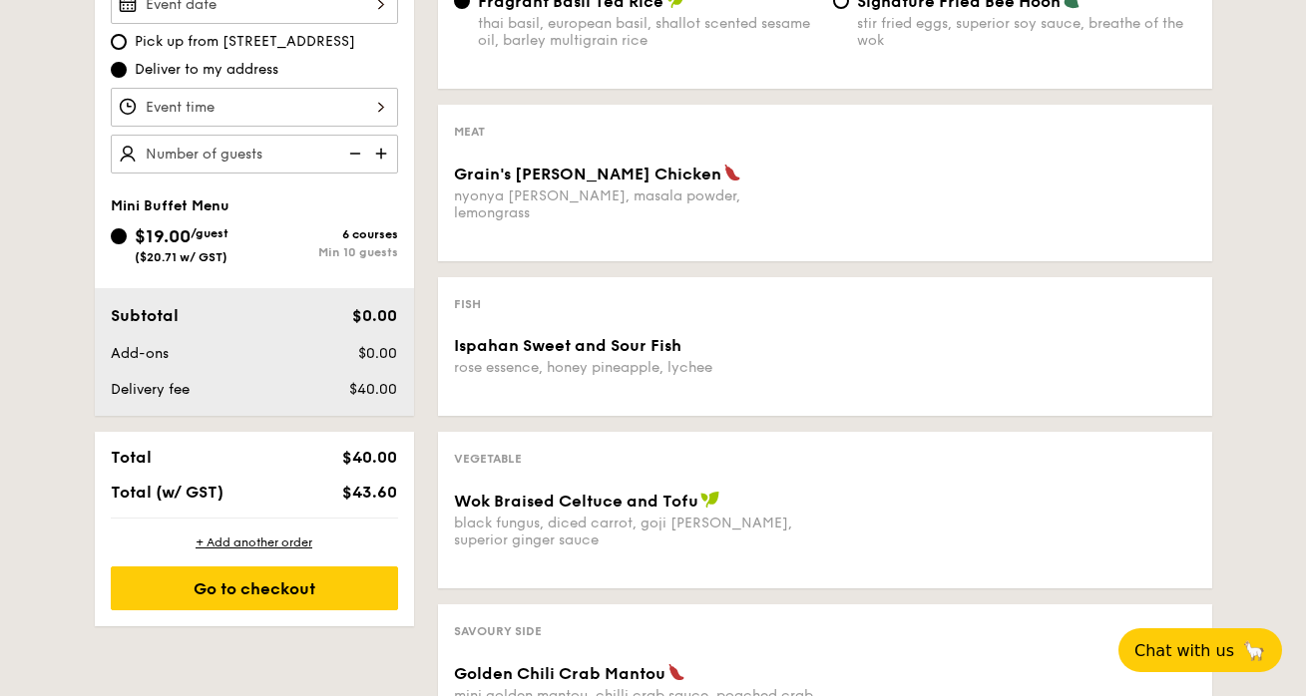
scroll to position [633, 0]
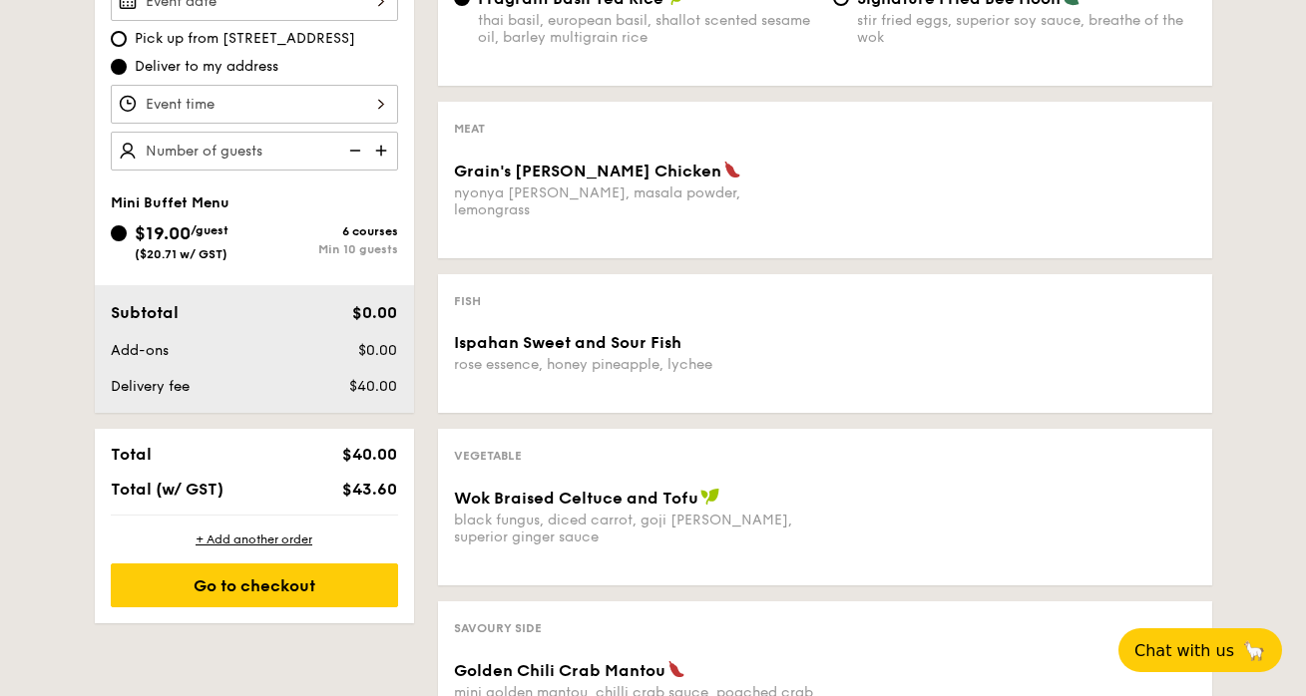
click at [549, 176] on span "Grain's [PERSON_NAME] Chicken" at bounding box center [587, 171] width 267 height 19
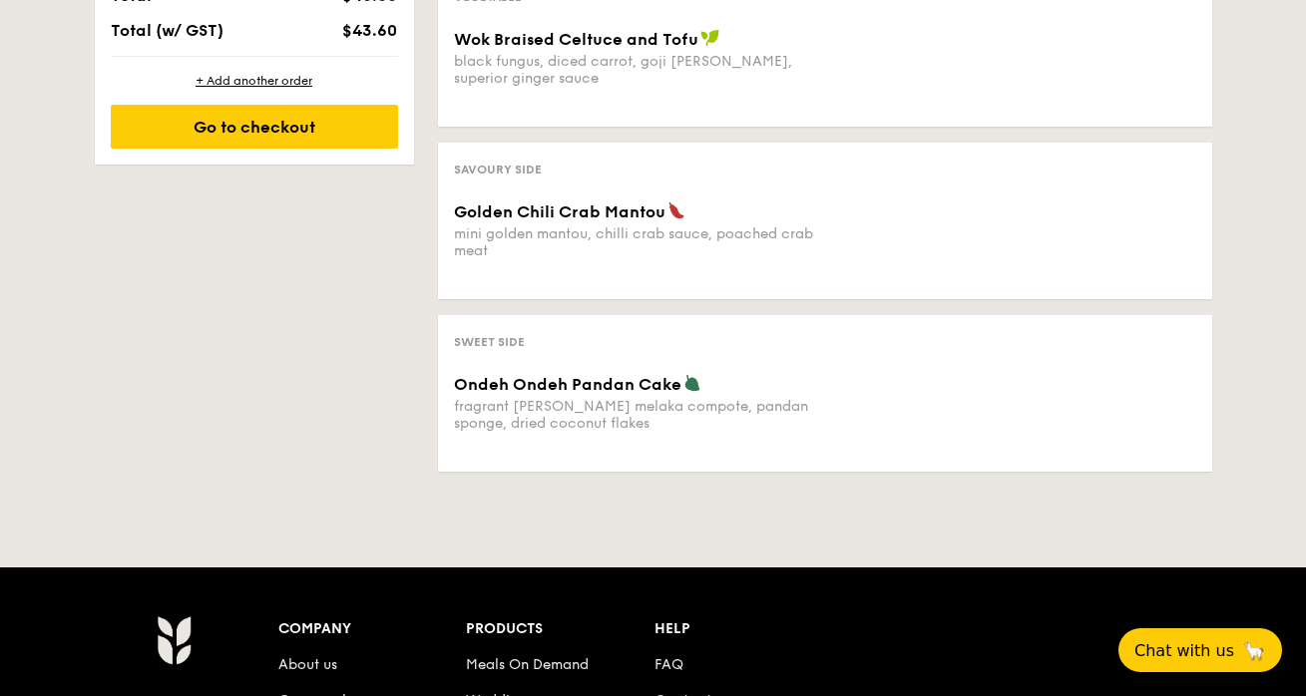
scroll to position [1093, 0]
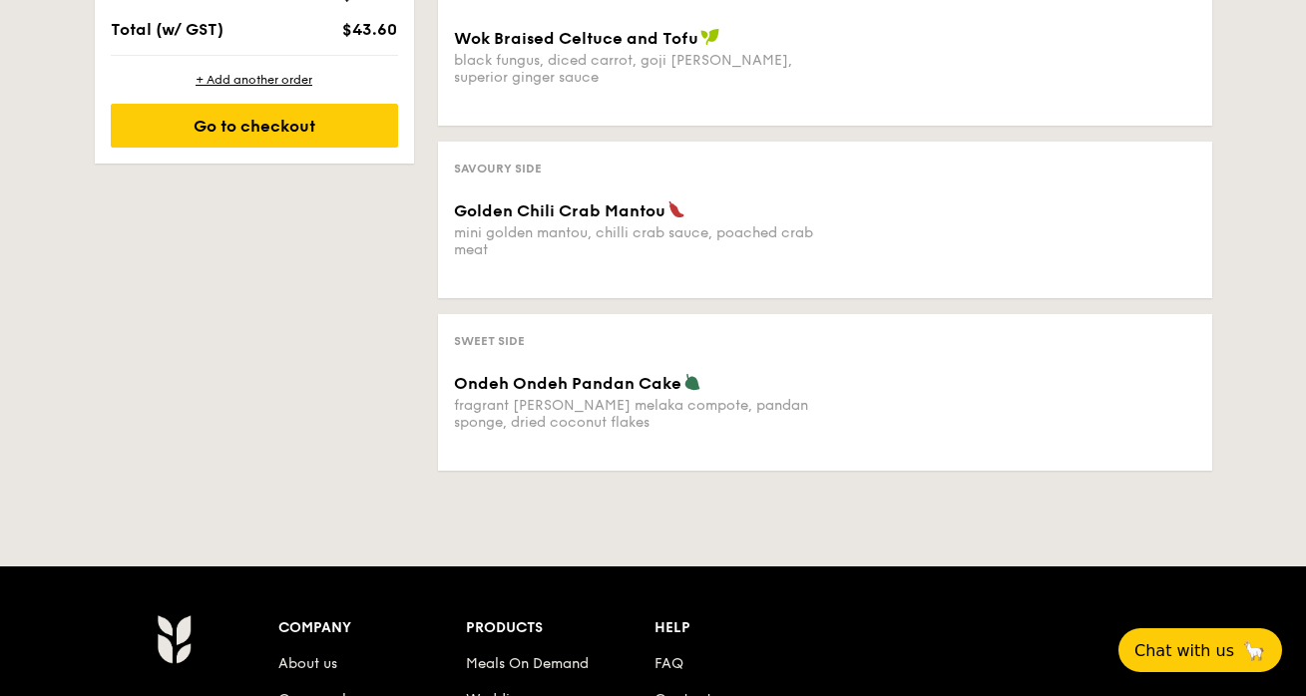
click at [569, 224] on div "mini golden mantou, chilli crab sauce, poached crab meat" at bounding box center [635, 241] width 363 height 34
click at [596, 397] on div "fragrant [PERSON_NAME] melaka compote, pandan sponge, dried coconut flakes" at bounding box center [635, 414] width 363 height 34
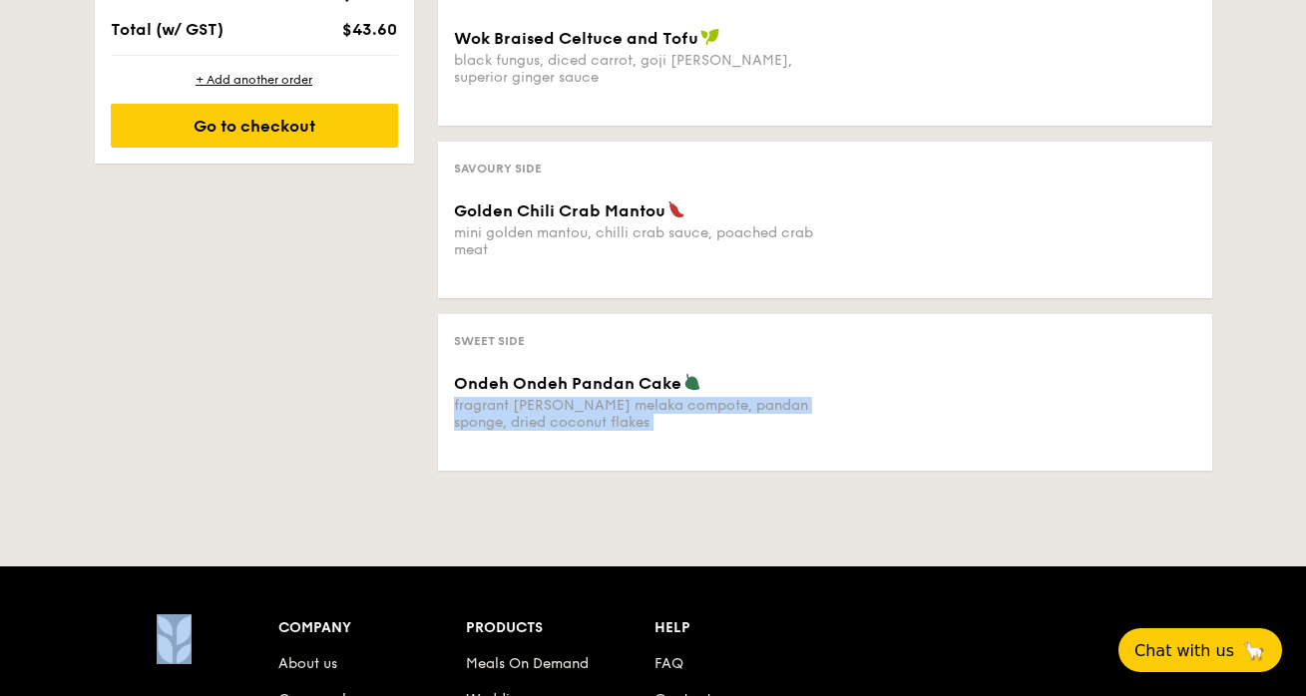
click at [596, 397] on div "fragrant [PERSON_NAME] melaka compote, pandan sponge, dried coconut flakes" at bounding box center [635, 414] width 363 height 34
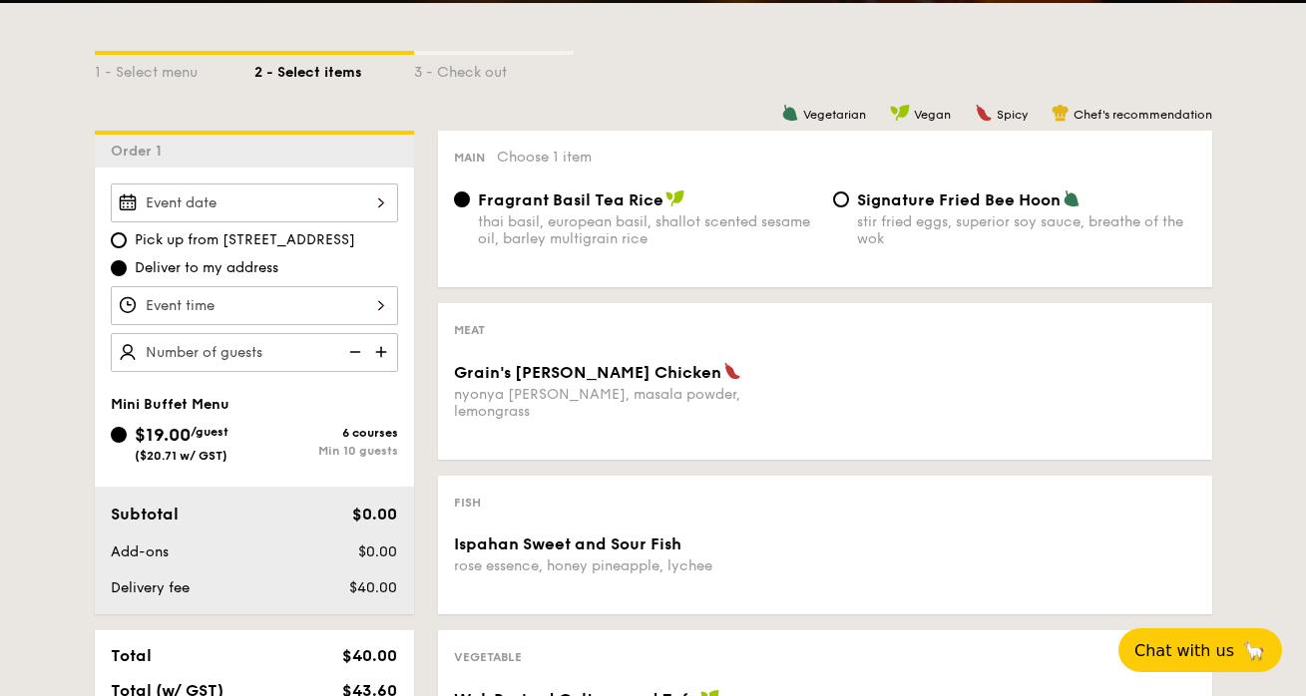
scroll to position [447, 0]
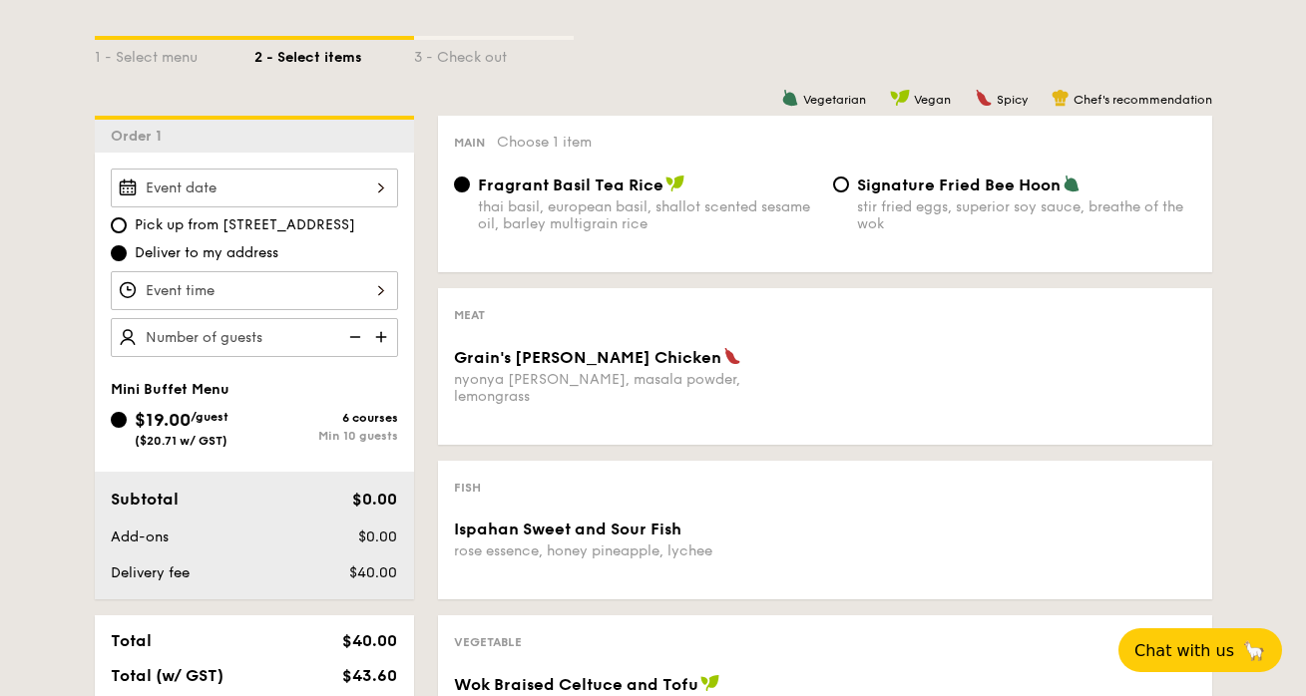
click at [842, 431] on div "Vegetarian Vegan Spicy Chef's recommendation Main Choose 1 item Fragrant Basil …" at bounding box center [813, 624] width 798 height 1017
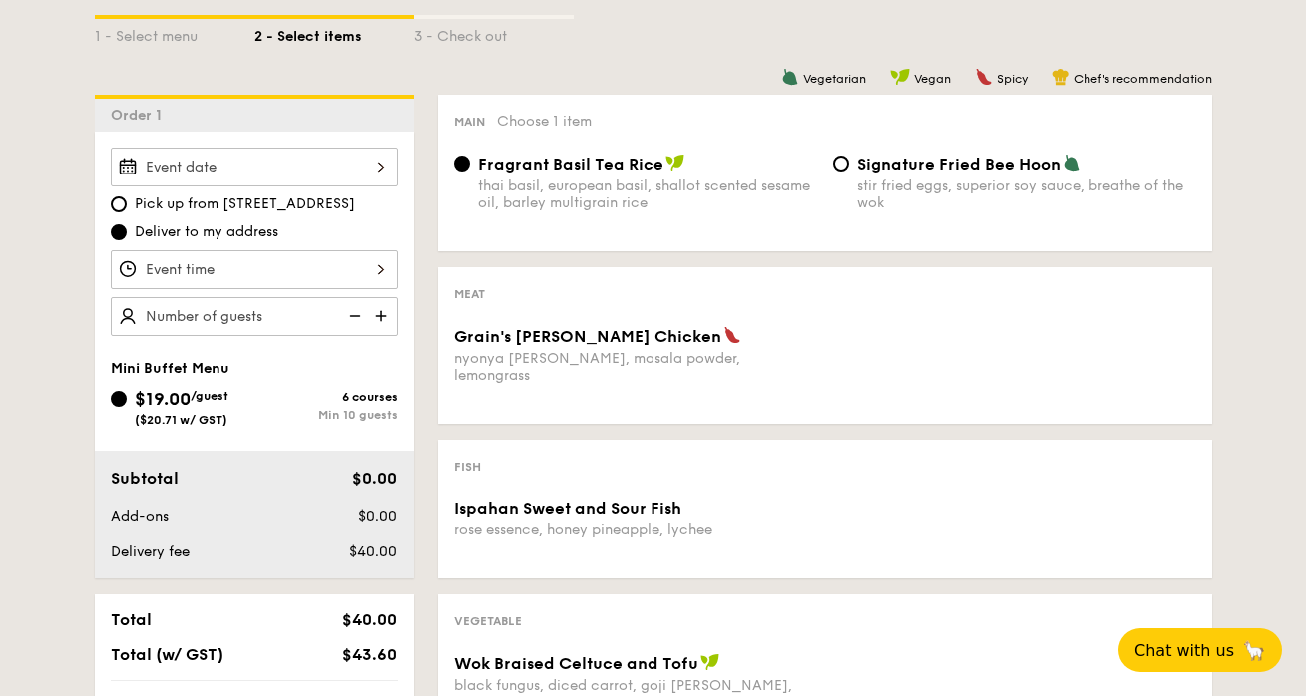
scroll to position [425, 0]
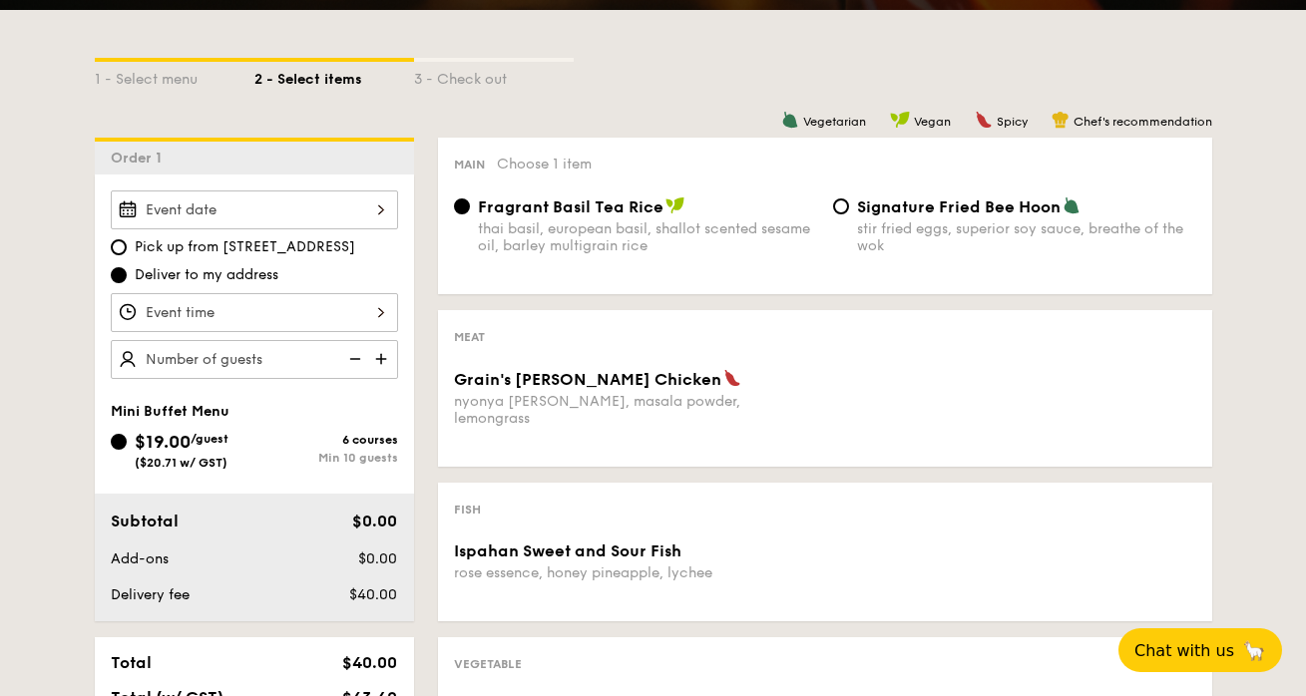
click at [375, 218] on div at bounding box center [254, 210] width 287 height 39
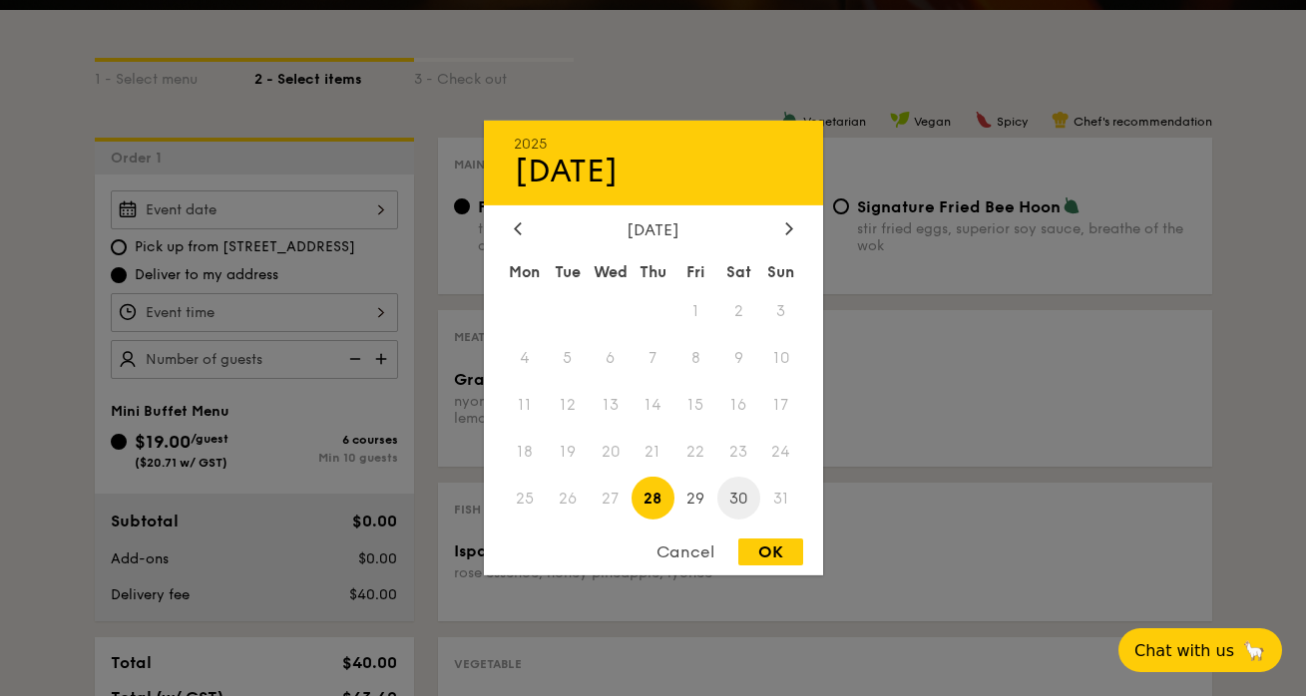
click at [728, 500] on span "30" at bounding box center [738, 498] width 43 height 43
click at [774, 551] on div "OK" at bounding box center [770, 552] width 65 height 27
type input "[DATE]"
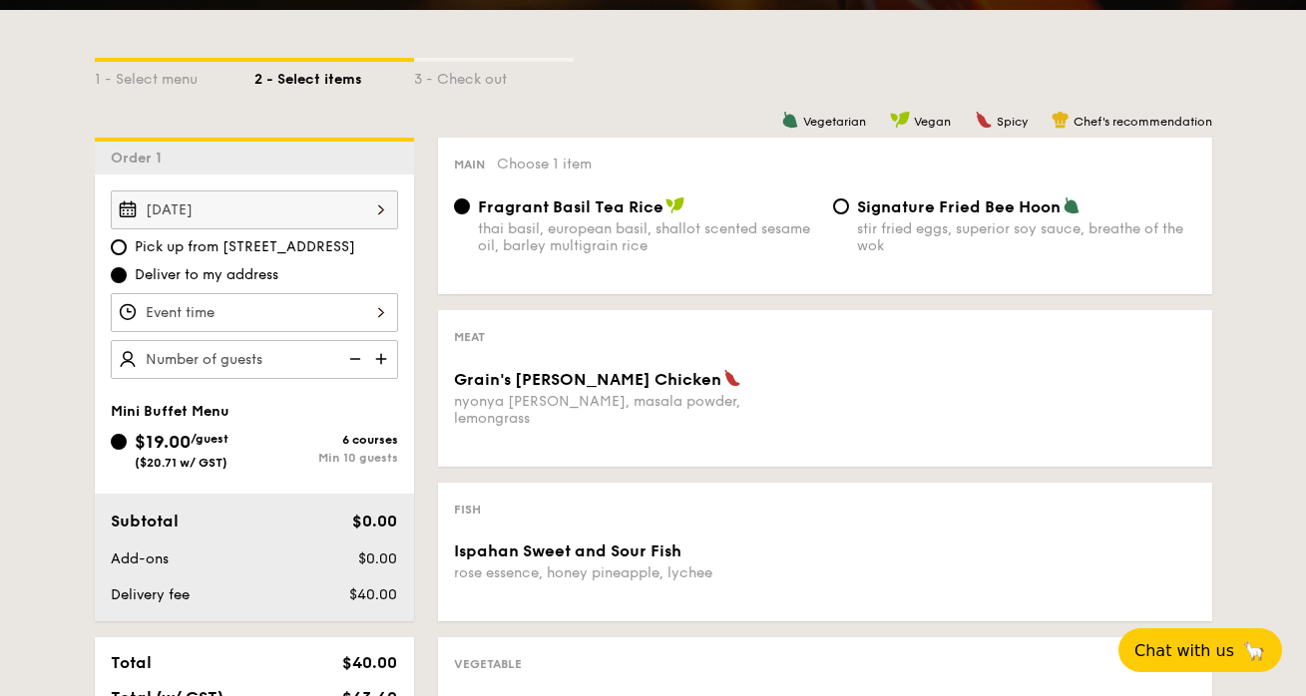
click at [247, 253] on span "Pick up from [STREET_ADDRESS]" at bounding box center [245, 247] width 220 height 20
click at [127, 253] on input "Pick up from [STREET_ADDRESS]" at bounding box center [119, 247] width 16 height 16
radio input "true"
click at [347, 316] on div at bounding box center [254, 312] width 287 height 39
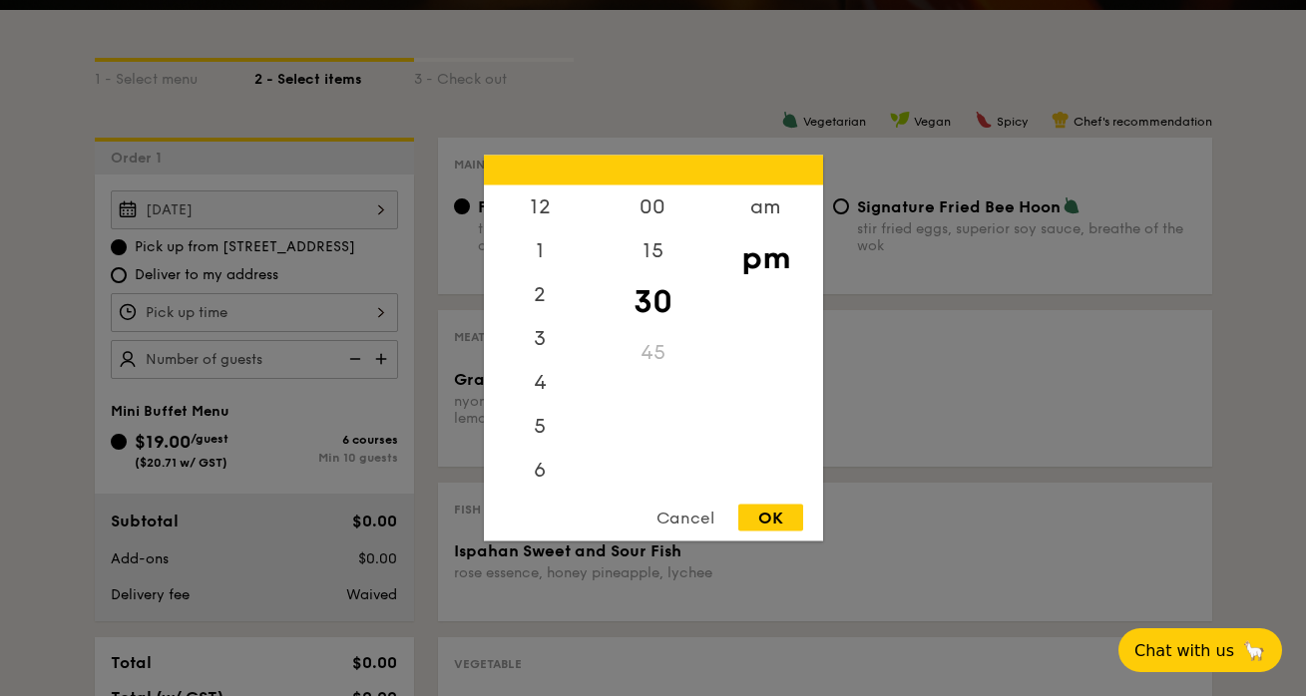
scroll to position [88, 0]
click at [539, 343] on div "5" at bounding box center [540, 346] width 113 height 58
click at [781, 520] on div "OK" at bounding box center [770, 518] width 65 height 27
type input "5:30PM"
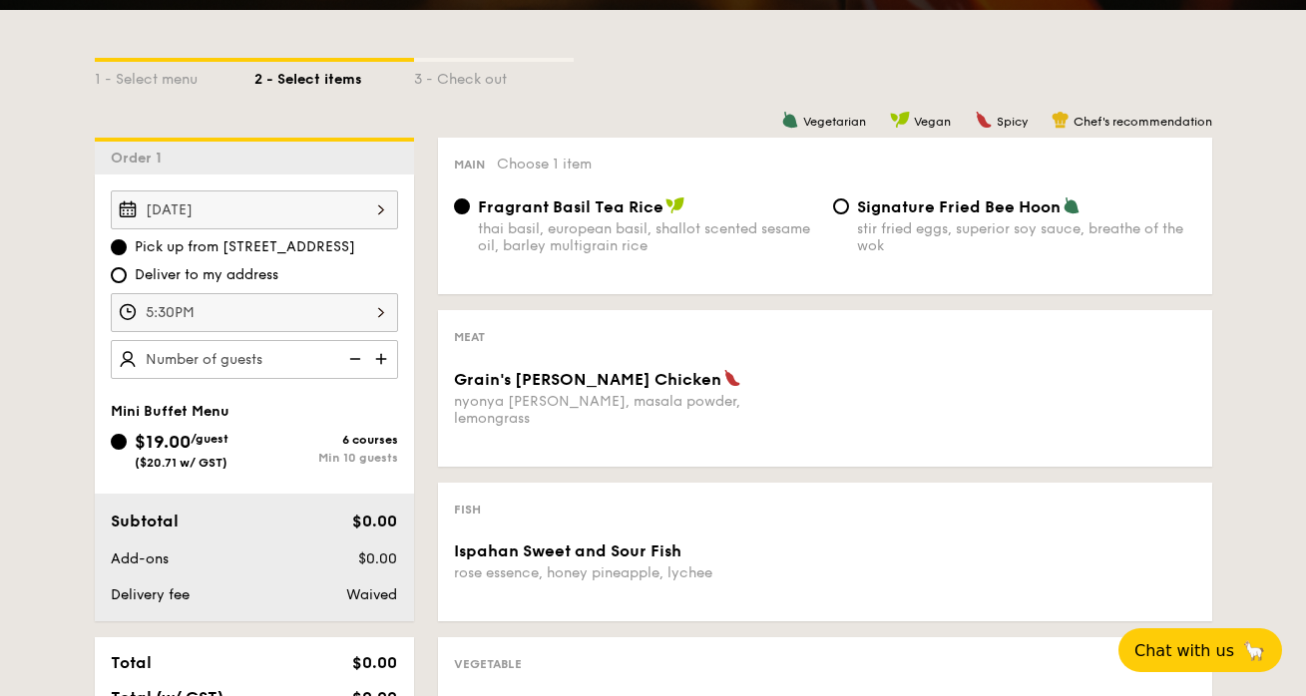
click at [385, 354] on img at bounding box center [383, 359] width 30 height 38
type input "10 guests"
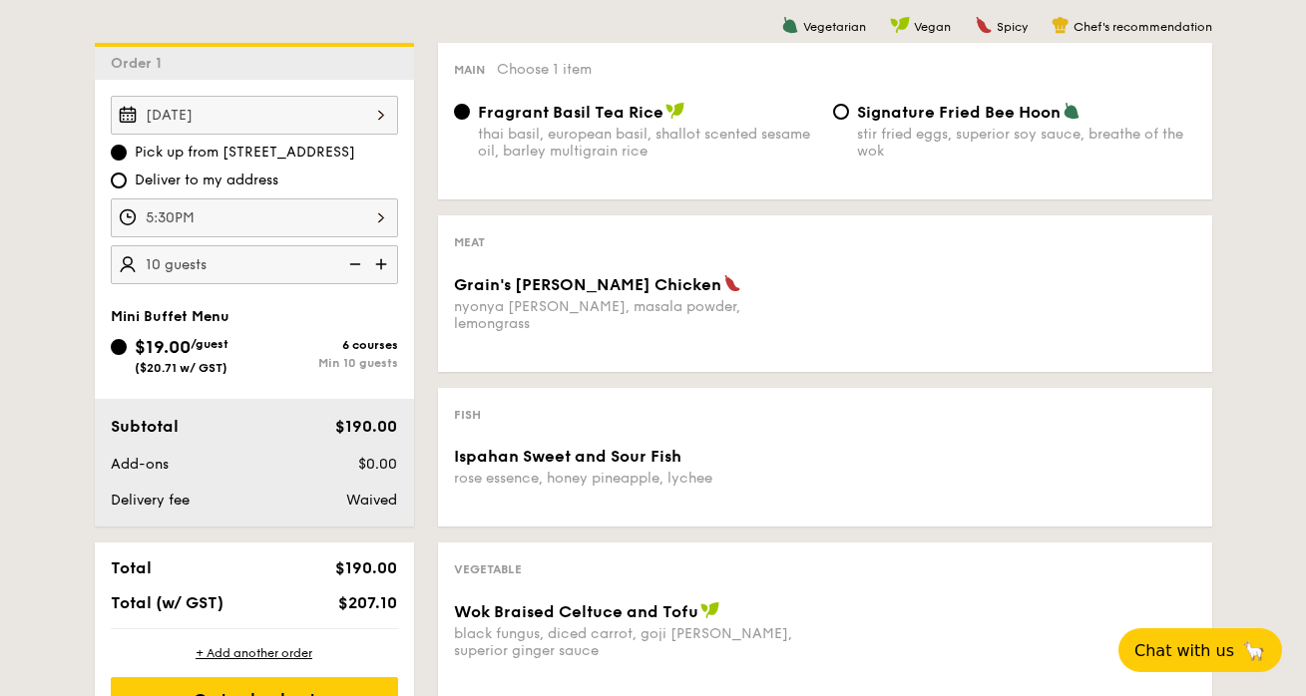
scroll to position [483, 0]
